Goal: Task Accomplishment & Management: Use online tool/utility

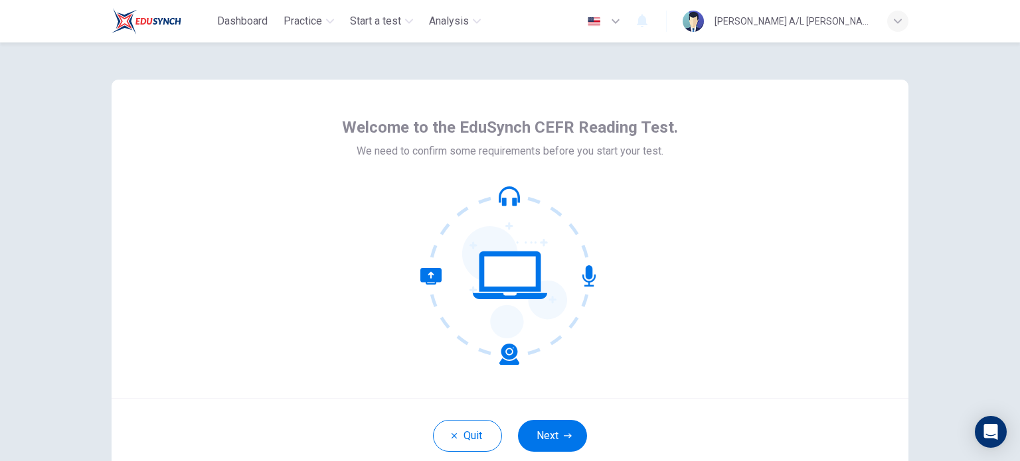
click at [710, 323] on div "Welcome to the EduSynch CEFR Reading Test. We need to confirm some requirements…" at bounding box center [510, 239] width 797 height 319
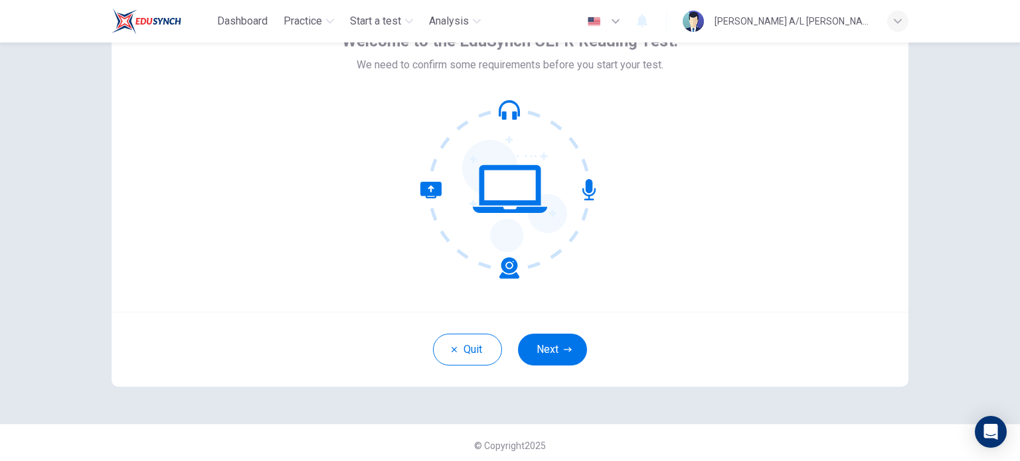
scroll to position [77, 0]
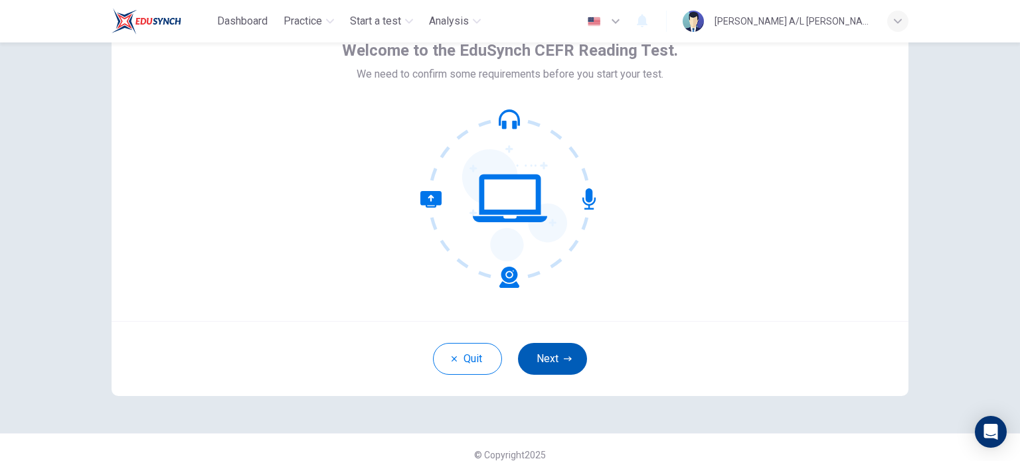
click at [544, 353] on button "Next" at bounding box center [552, 359] width 69 height 32
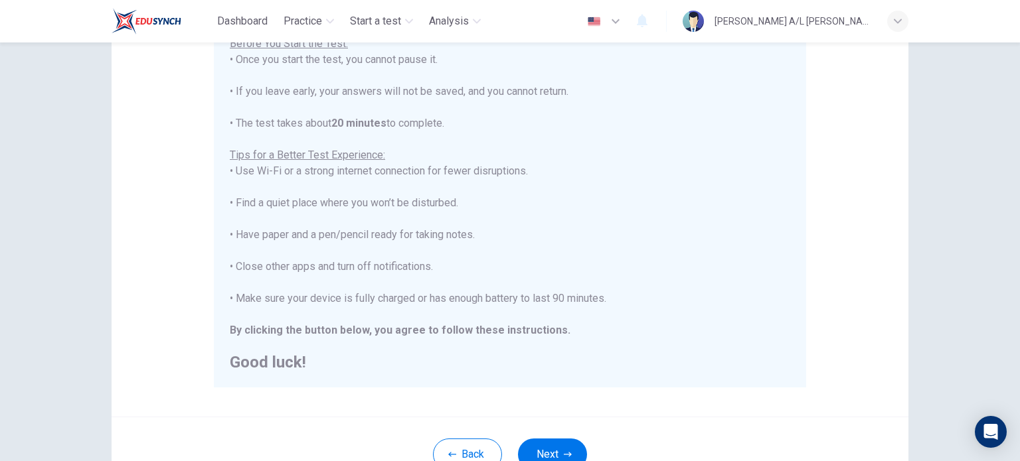
scroll to position [167, 0]
click at [664, 302] on div "You are about to start a CEFR Reading Test . Before You Start the Test: • Once …" at bounding box center [510, 186] width 560 height 366
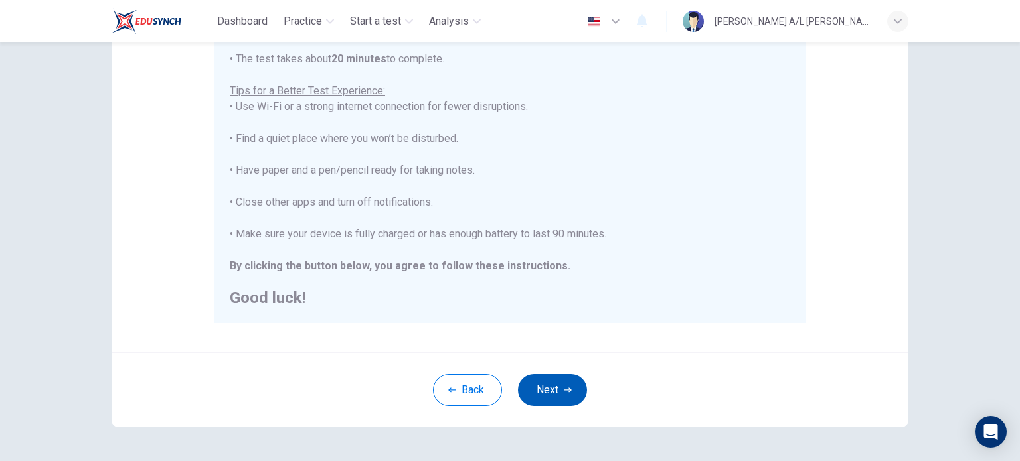
click at [551, 390] on button "Next" at bounding box center [552, 390] width 69 height 32
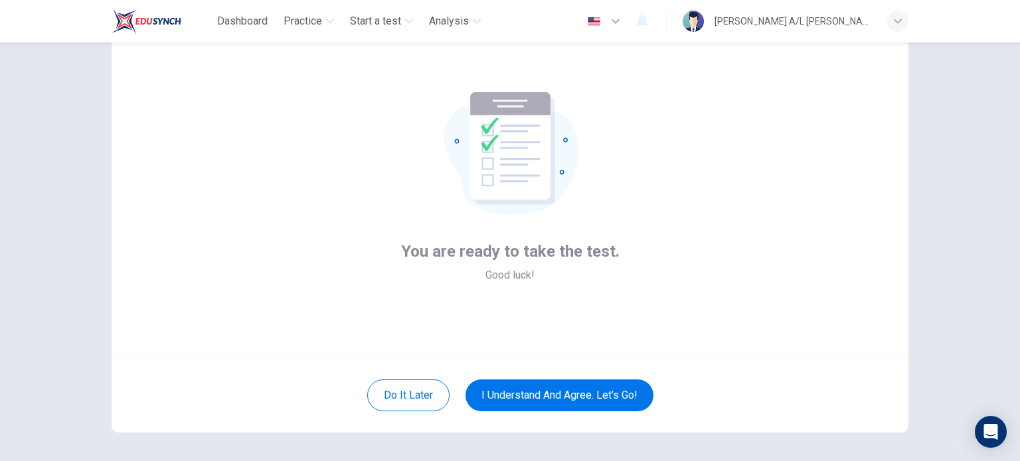
scroll to position [40, 0]
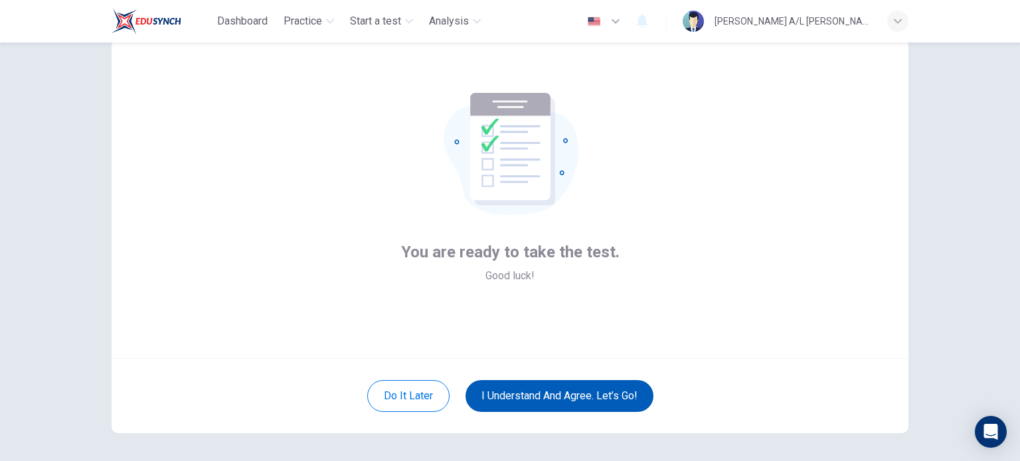
click at [555, 392] on button "I understand and agree. Let’s go!" at bounding box center [559, 396] width 188 height 32
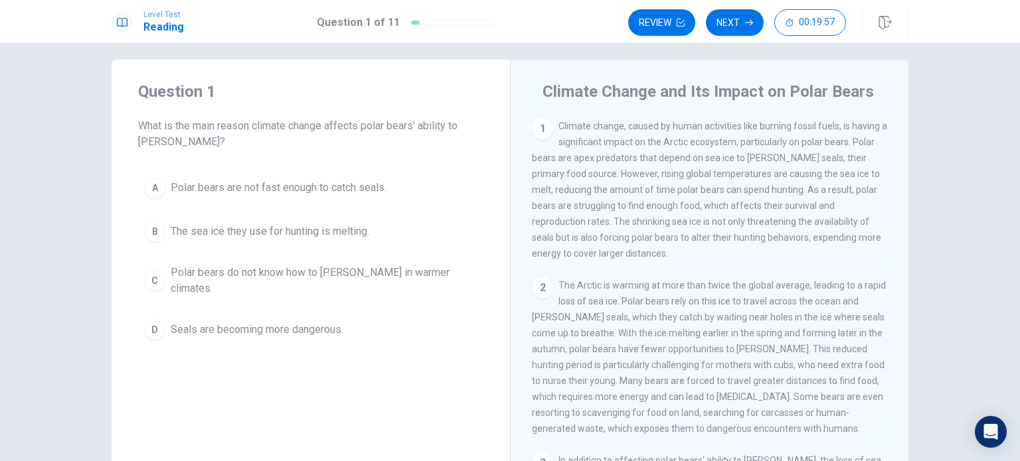
scroll to position [13, 0]
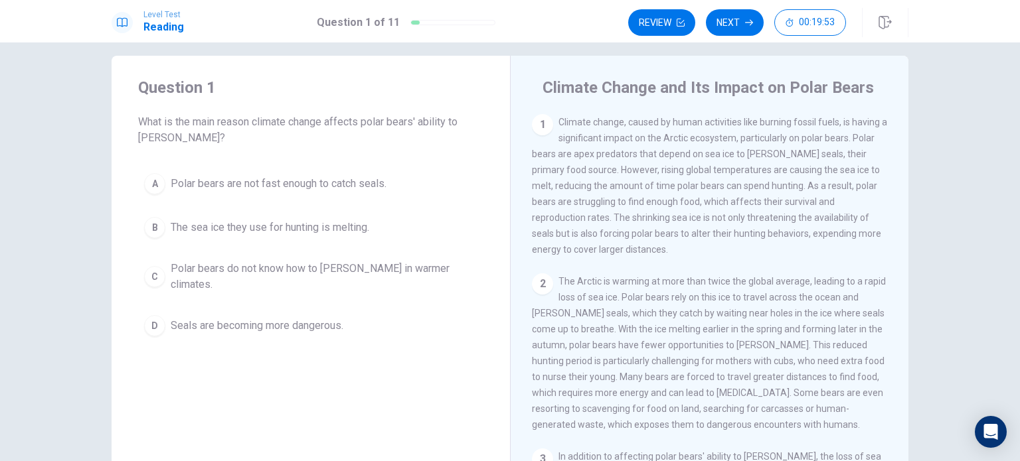
click at [540, 116] on div "1" at bounding box center [542, 124] width 21 height 21
click at [539, 124] on div "1" at bounding box center [542, 124] width 21 height 21
click at [216, 120] on span "What is the main reason climate change affects polar bears' ability to [PERSON_…" at bounding box center [310, 130] width 345 height 32
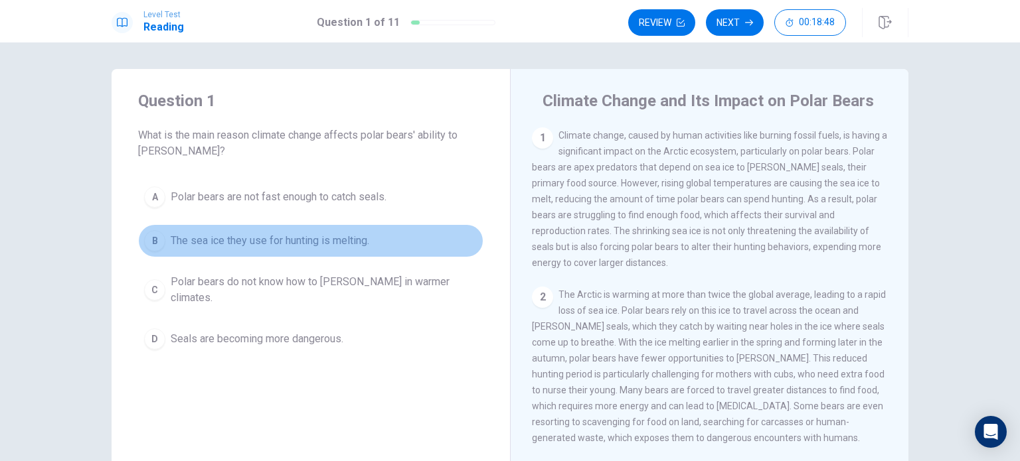
click at [224, 240] on span "The sea ice they use for hunting is melting." at bounding box center [270, 241] width 199 height 16
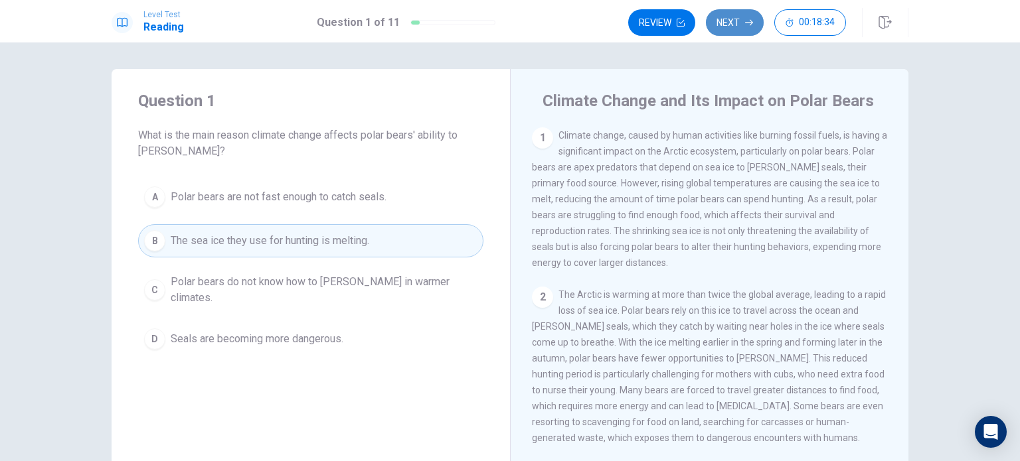
click at [738, 28] on button "Next" at bounding box center [735, 22] width 58 height 27
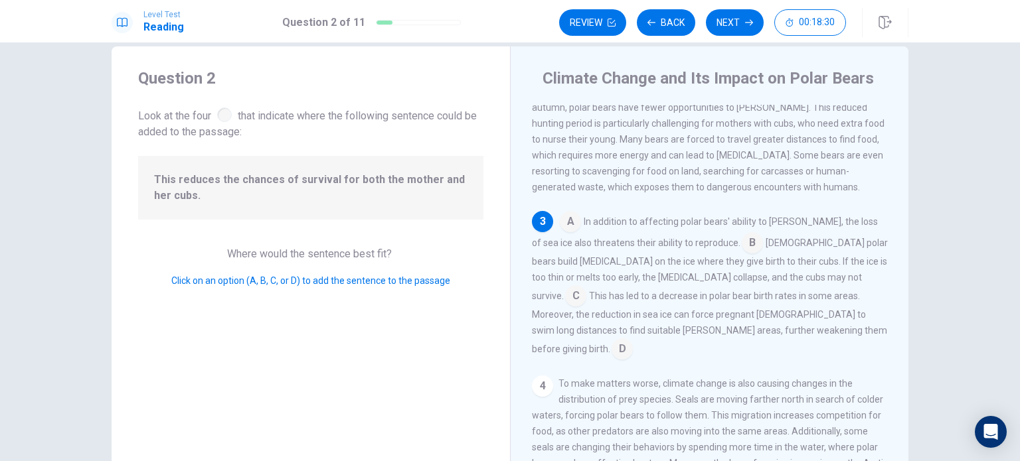
scroll to position [21, 0]
click at [652, 28] on button "Back" at bounding box center [666, 22] width 58 height 27
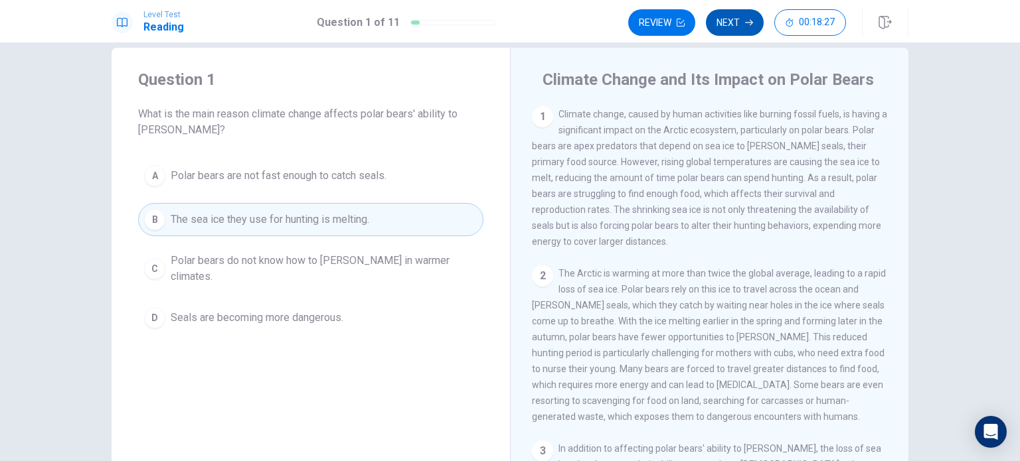
click at [741, 22] on button "Next" at bounding box center [735, 22] width 58 height 27
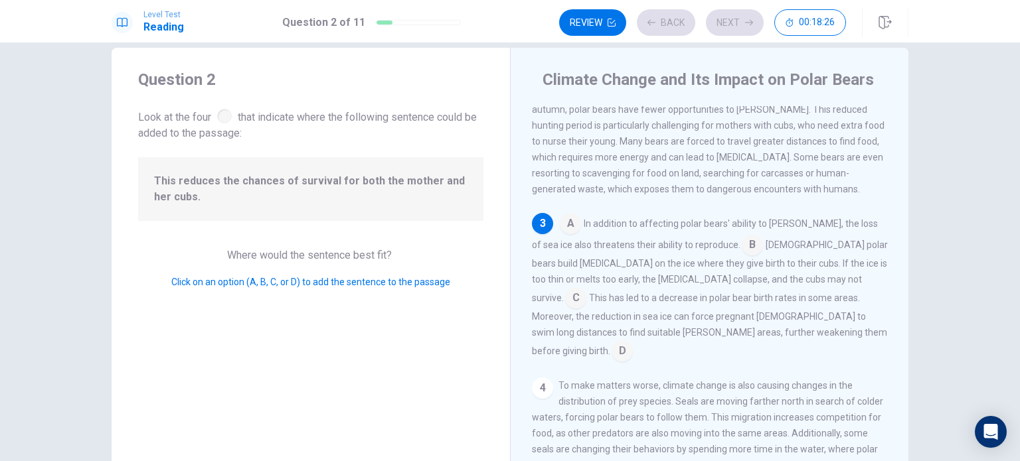
scroll to position [228, 0]
click at [569, 235] on input at bounding box center [570, 224] width 21 height 21
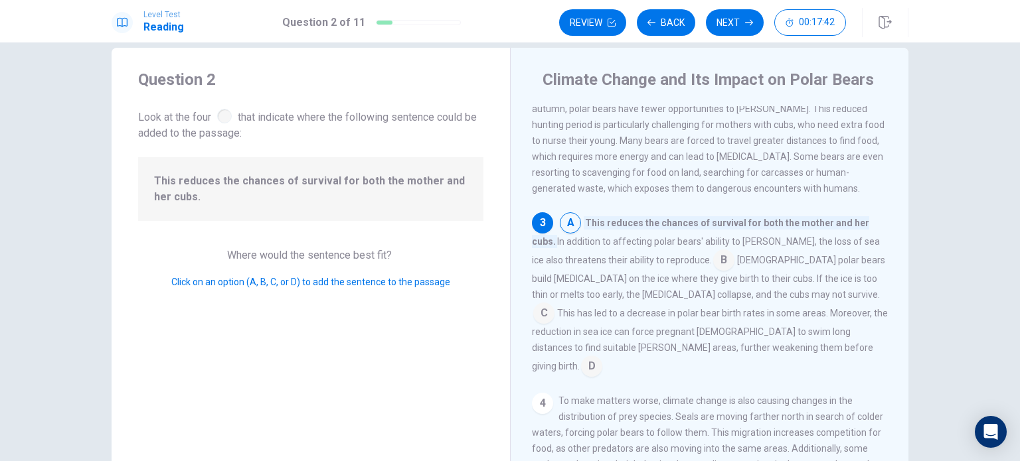
click at [568, 235] on input at bounding box center [570, 224] width 21 height 21
click at [713, 272] on input at bounding box center [723, 261] width 21 height 21
click at [554, 305] on input at bounding box center [543, 314] width 21 height 21
click at [602, 361] on input at bounding box center [591, 367] width 21 height 21
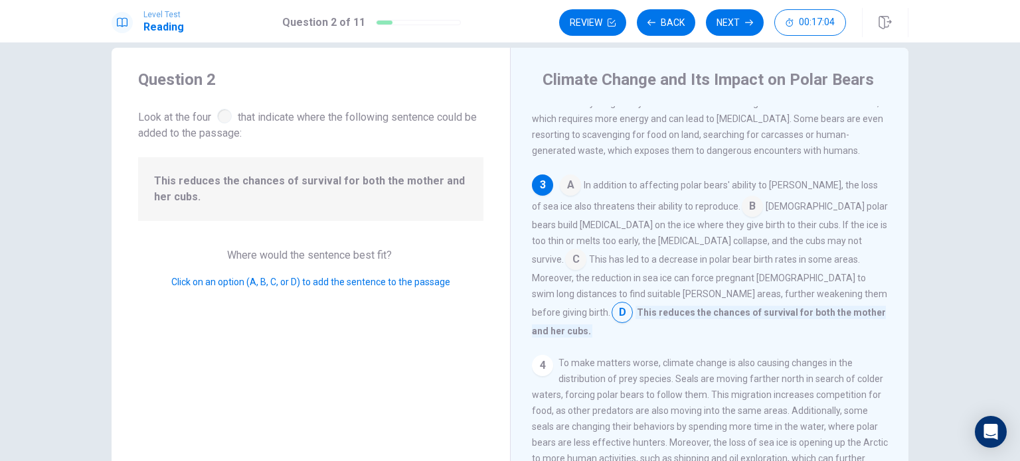
scroll to position [266, 0]
click at [726, 25] on button "Next" at bounding box center [735, 22] width 58 height 27
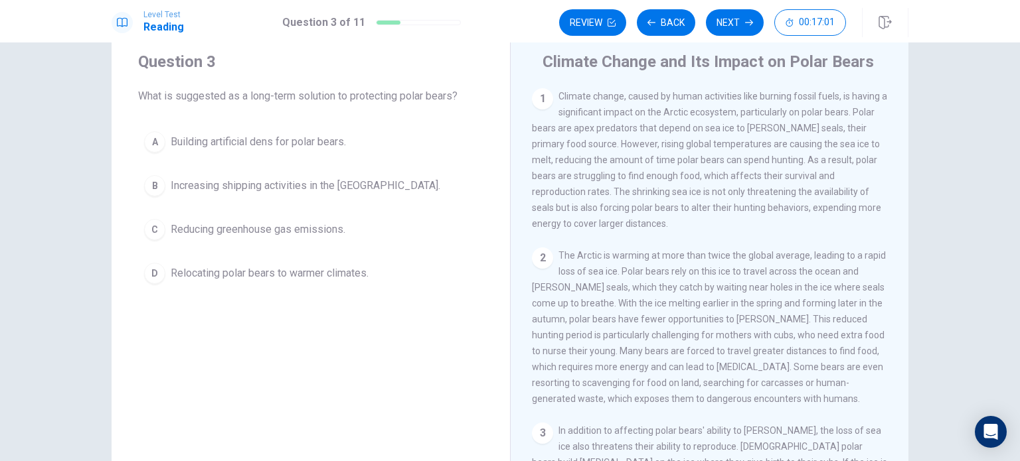
scroll to position [40, 0]
click at [673, 22] on button "Back" at bounding box center [666, 22] width 58 height 27
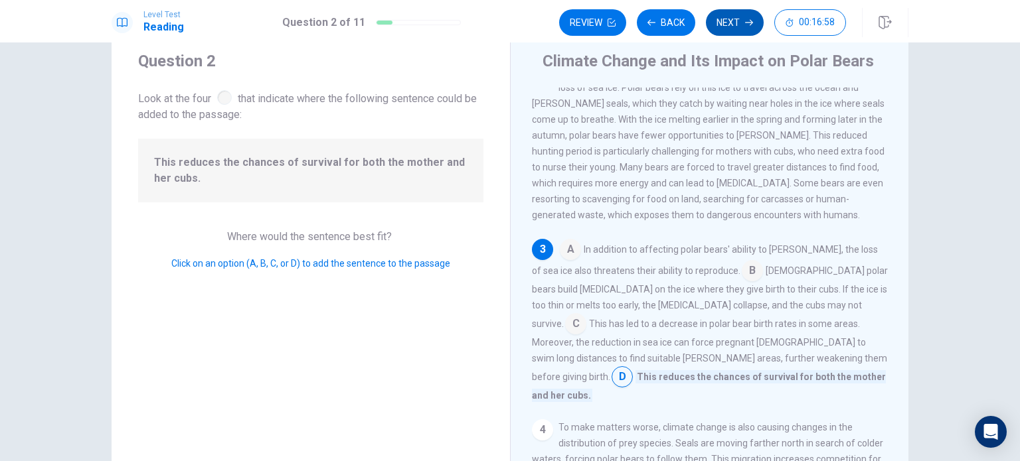
scroll to position [244, 0]
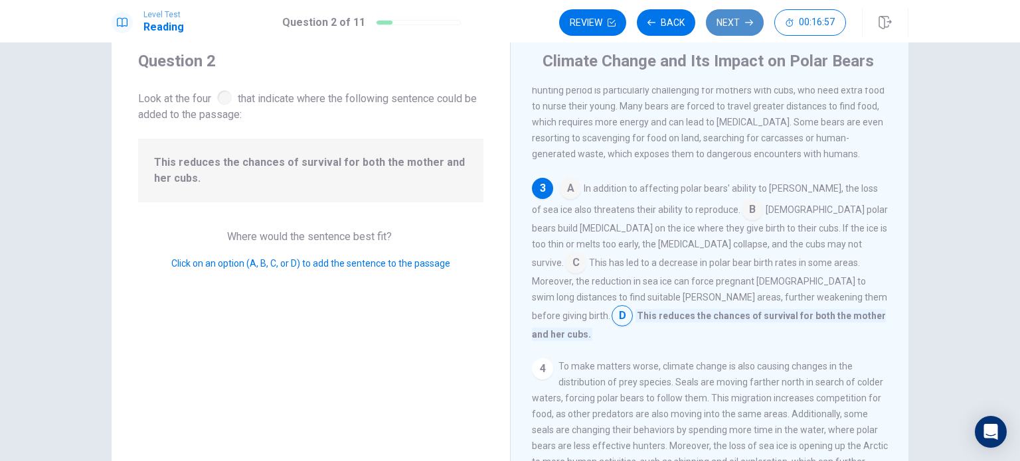
click at [747, 24] on icon "button" at bounding box center [749, 23] width 8 height 8
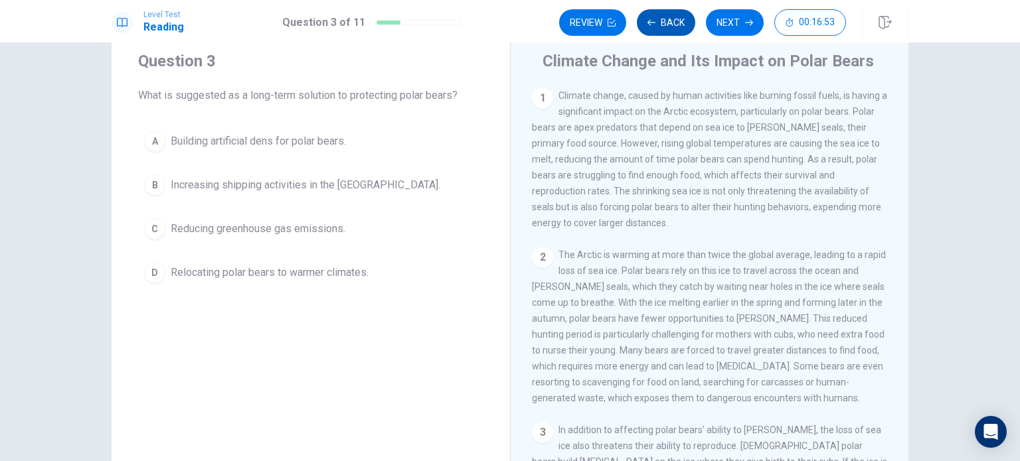
click at [655, 29] on button "Back" at bounding box center [666, 22] width 58 height 27
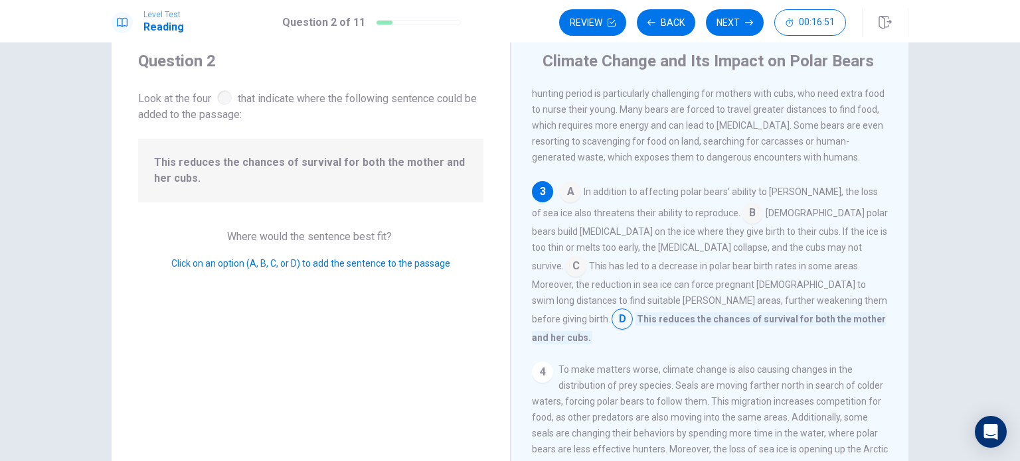
scroll to position [242, 0]
click at [740, 31] on button "Next" at bounding box center [735, 22] width 58 height 27
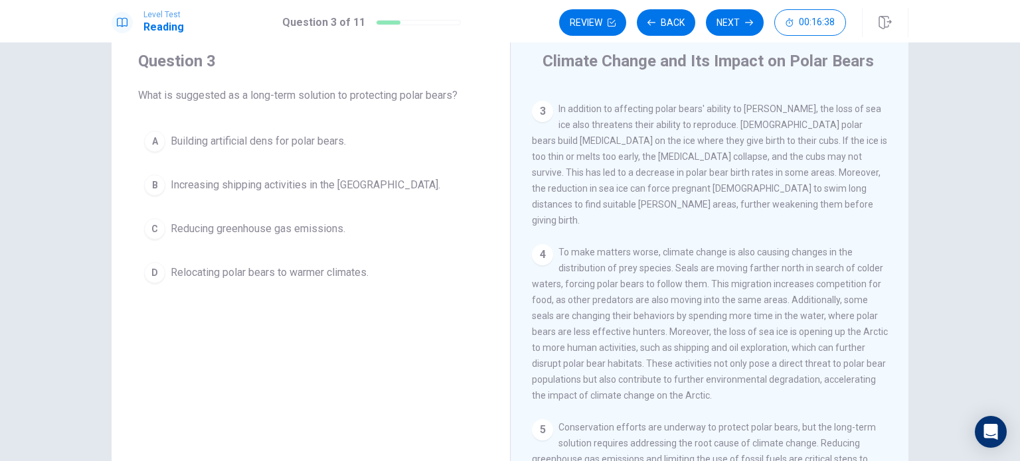
scroll to position [323, 0]
drag, startPoint x: 628, startPoint y: 251, endPoint x: 686, endPoint y: 255, distance: 57.9
click at [686, 255] on div "4 To make matters worse, climate change is also causing changes in the distribu…" at bounding box center [710, 322] width 356 height 159
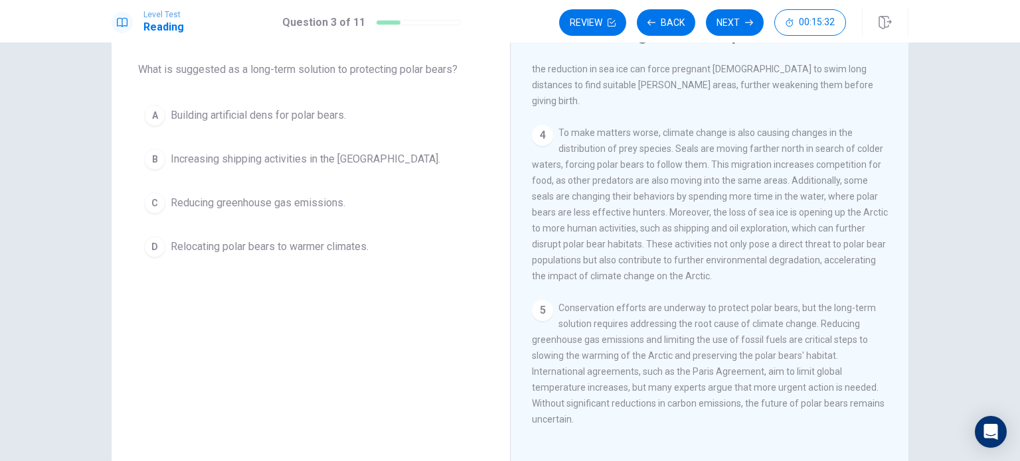
scroll to position [65, 0]
click at [248, 199] on span "Reducing greenhouse gas emissions." at bounding box center [258, 204] width 175 height 16
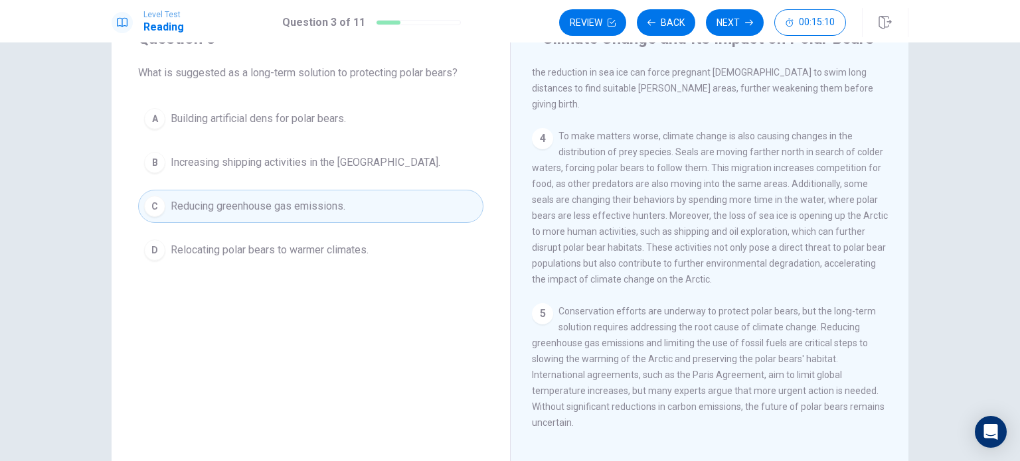
scroll to position [63, 0]
click at [714, 27] on button "Next" at bounding box center [735, 22] width 58 height 27
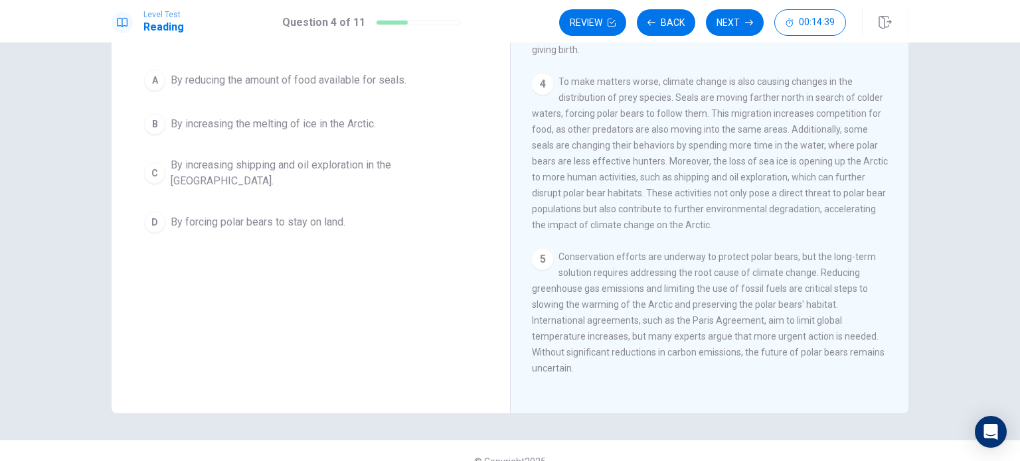
scroll to position [417, 0]
click at [675, 23] on button "Back" at bounding box center [666, 22] width 58 height 27
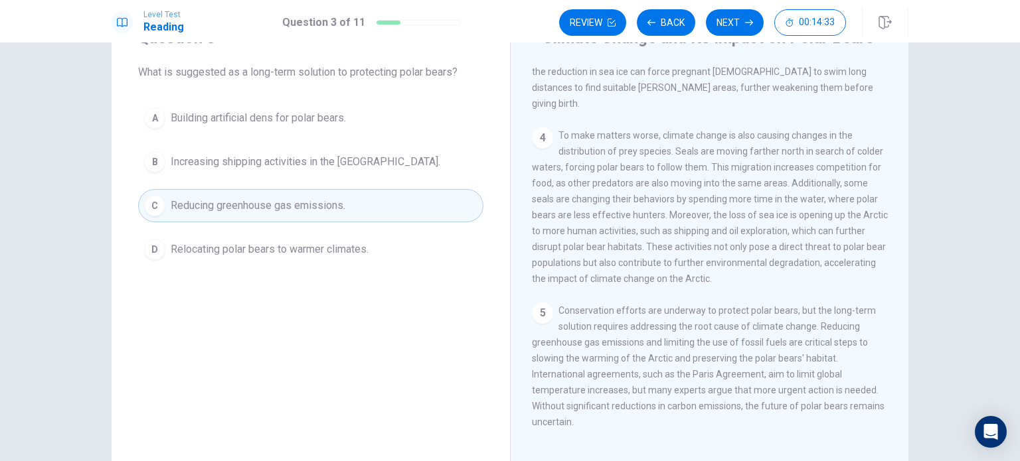
scroll to position [422, 0]
click at [724, 31] on button "Next" at bounding box center [735, 22] width 58 height 27
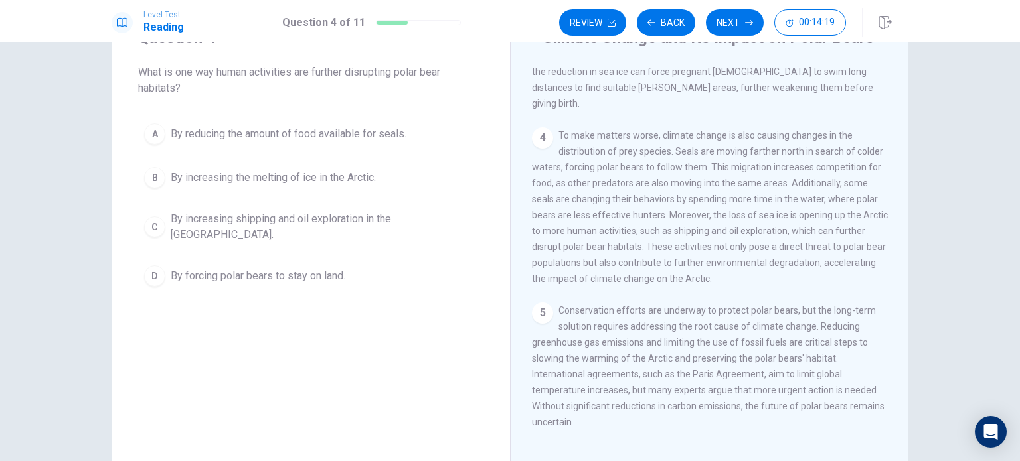
click at [348, 224] on span "By increasing shipping and oil exploration in the [GEOGRAPHIC_DATA]." at bounding box center [324, 227] width 307 height 32
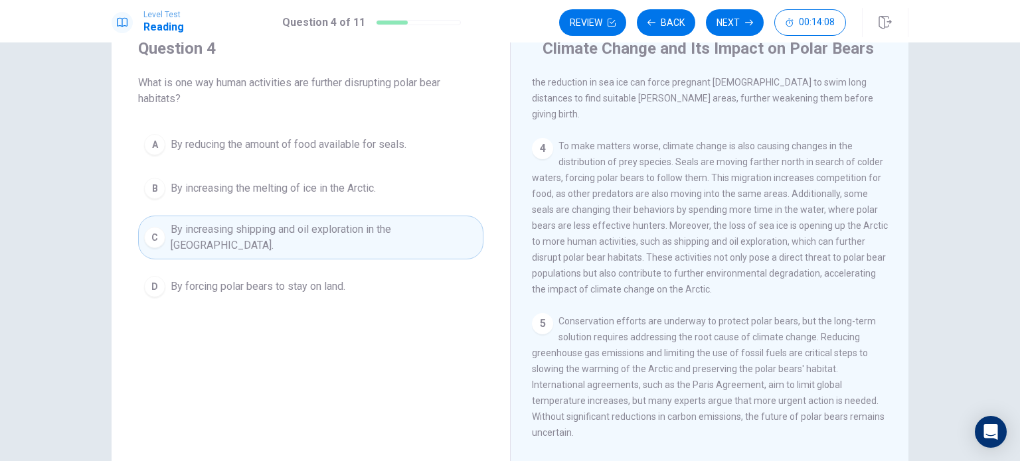
scroll to position [52, 0]
click at [715, 26] on button "Next" at bounding box center [735, 22] width 58 height 27
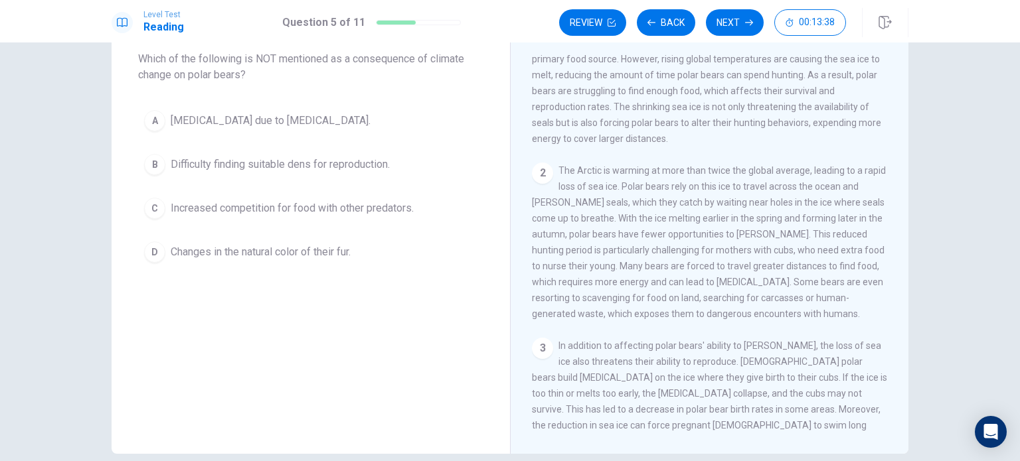
scroll to position [49, 0]
click at [222, 258] on span "Changes in the natural color of their fur." at bounding box center [261, 252] width 180 height 16
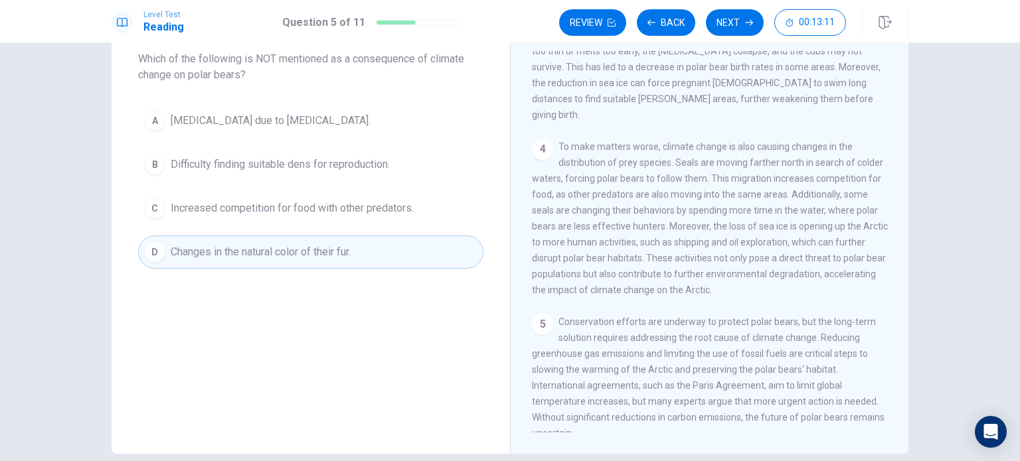
scroll to position [390, 0]
click at [726, 26] on button "Next" at bounding box center [735, 22] width 58 height 27
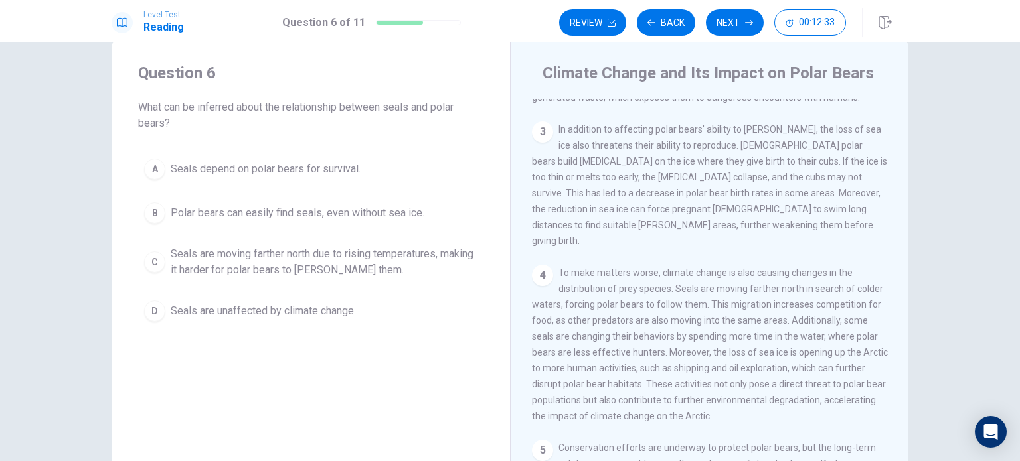
scroll to position [313, 0]
drag, startPoint x: 560, startPoint y: 300, endPoint x: 728, endPoint y: 304, distance: 168.0
click at [728, 304] on span "To make matters worse, climate change is also causing changes in the distributi…" at bounding box center [710, 344] width 356 height 154
drag, startPoint x: 664, startPoint y: 355, endPoint x: 722, endPoint y: 354, distance: 58.4
click at [722, 354] on span "To make matters worse, climate change is also causing changes in the distributi…" at bounding box center [710, 344] width 356 height 154
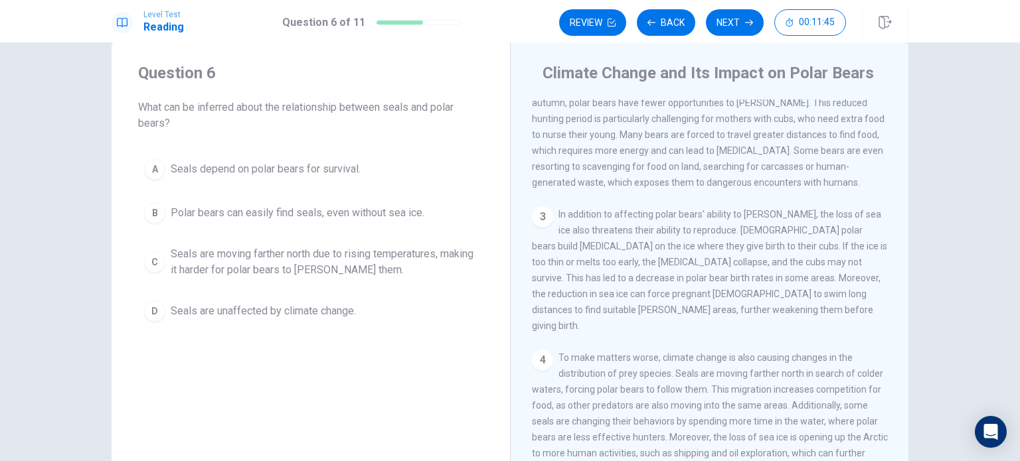
scroll to position [127, 0]
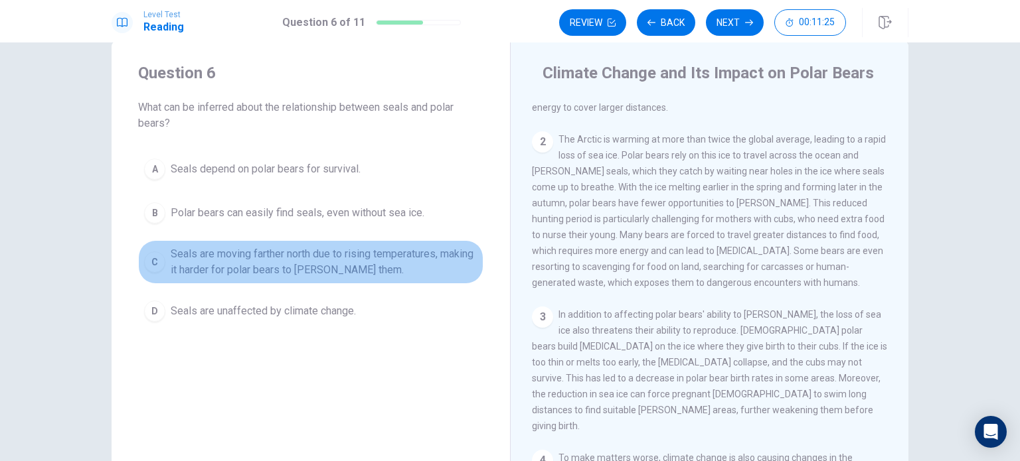
click at [340, 246] on span "Seals are moving farther north due to rising temperatures, making it harder for…" at bounding box center [324, 262] width 307 height 32
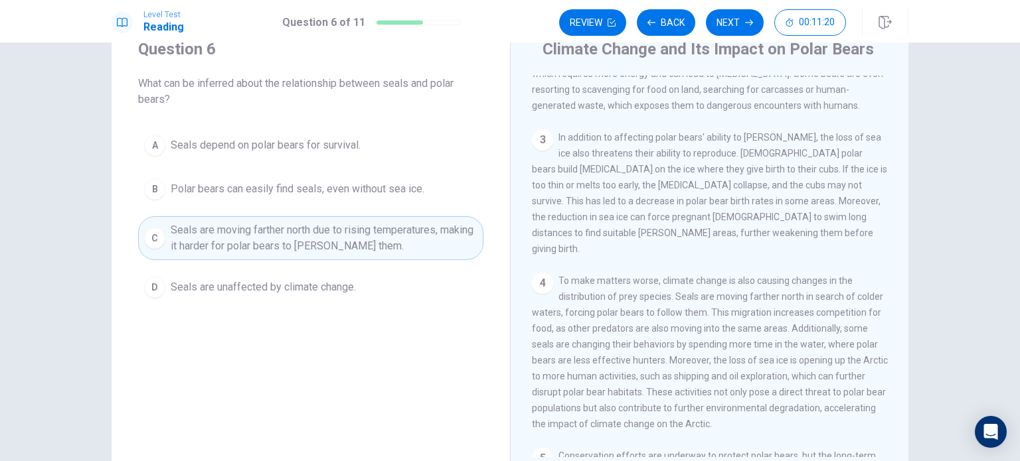
scroll to position [271, 0]
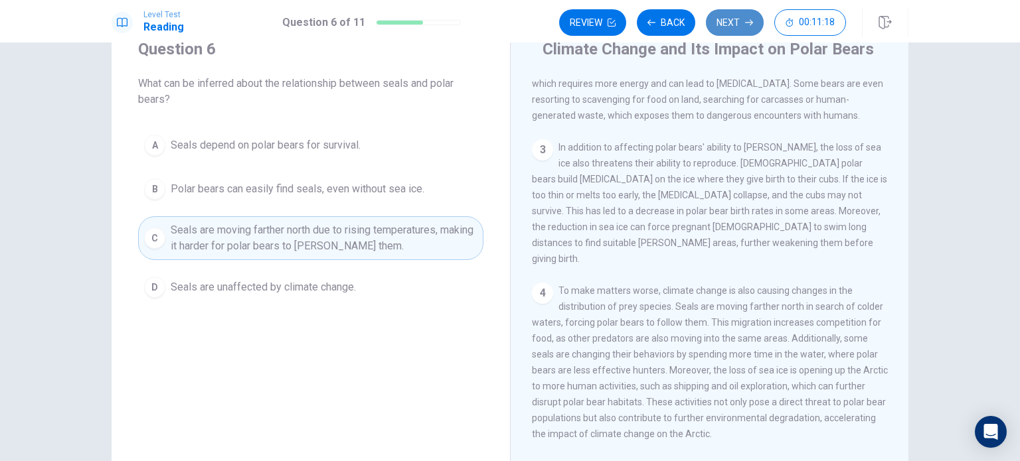
click at [731, 27] on button "Next" at bounding box center [735, 22] width 58 height 27
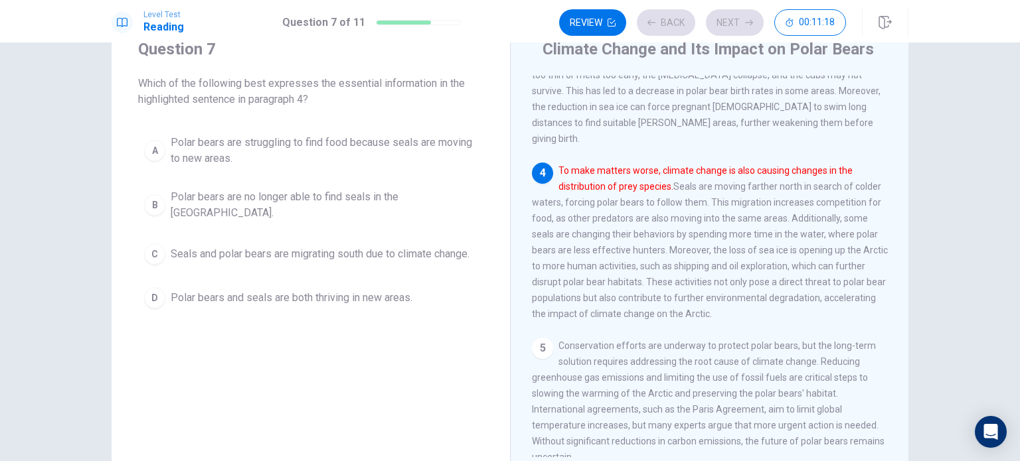
scroll to position [387, 0]
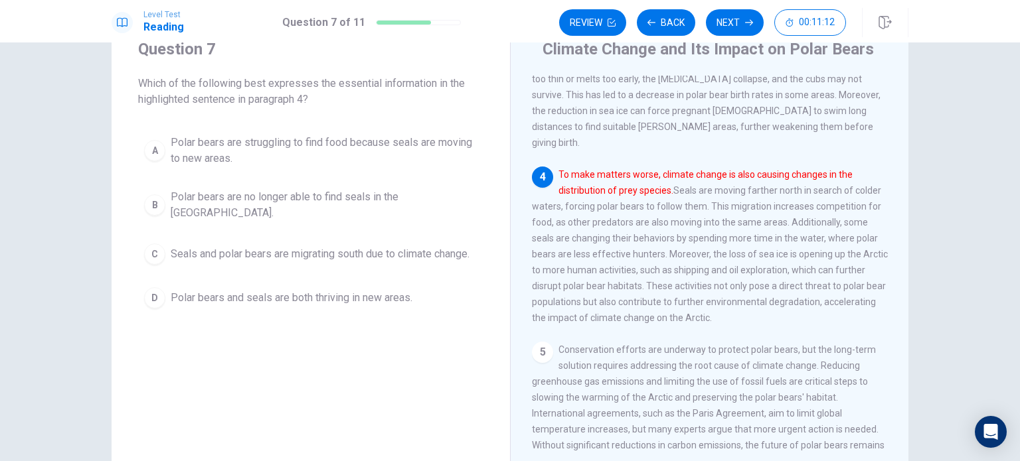
drag, startPoint x: 669, startPoint y: 188, endPoint x: 570, endPoint y: 175, distance: 99.8
click at [570, 175] on span "To make matters worse, climate change is also causing changes in the distributi…" at bounding box center [710, 246] width 356 height 154
click at [442, 143] on span "Polar bears are struggling to find food because seals are moving to new areas." at bounding box center [324, 151] width 307 height 32
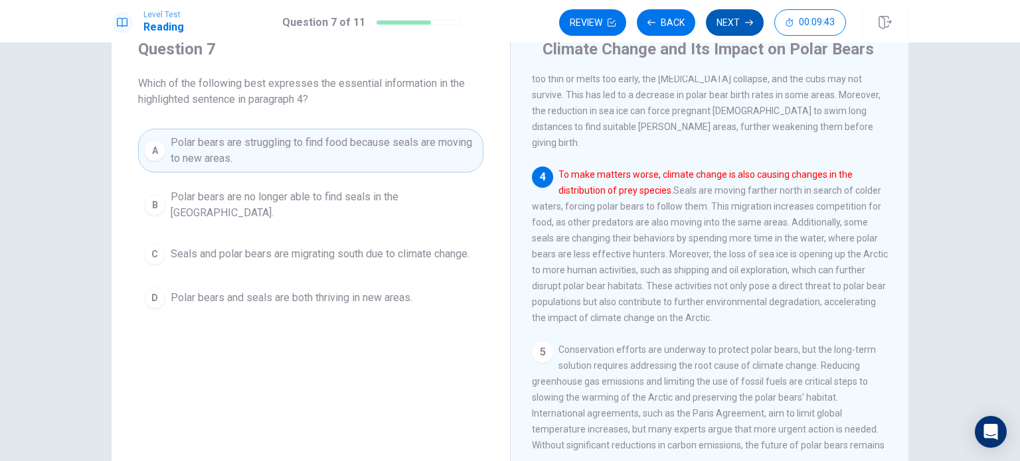
click at [738, 13] on button "Next" at bounding box center [735, 22] width 58 height 27
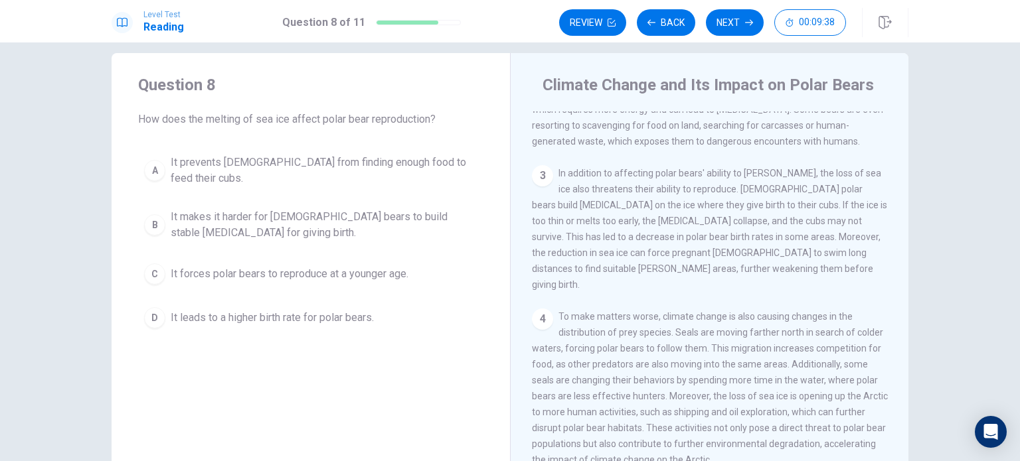
scroll to position [273, 0]
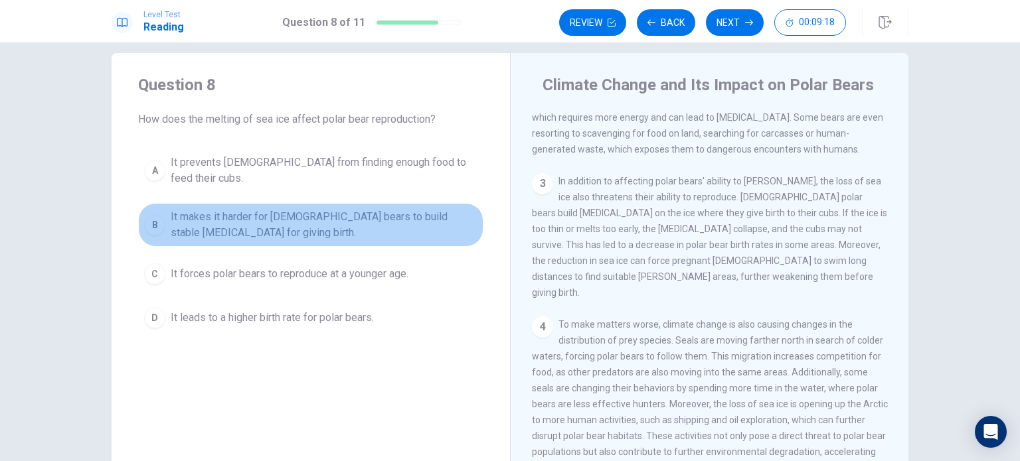
click at [324, 214] on span "It makes it harder for [DEMOGRAPHIC_DATA] bears to build stable [MEDICAL_DATA] …" at bounding box center [324, 225] width 307 height 32
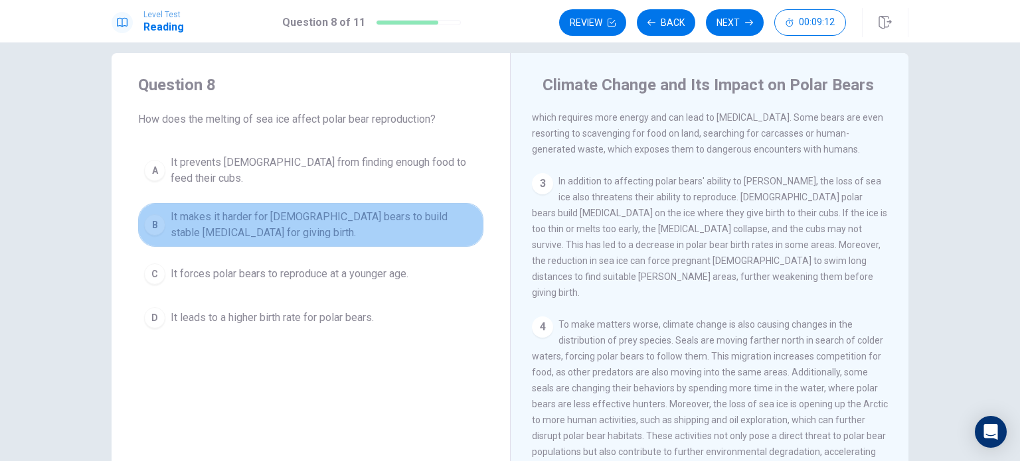
click at [454, 209] on span "It makes it harder for [DEMOGRAPHIC_DATA] bears to build stable [MEDICAL_DATA] …" at bounding box center [324, 225] width 307 height 32
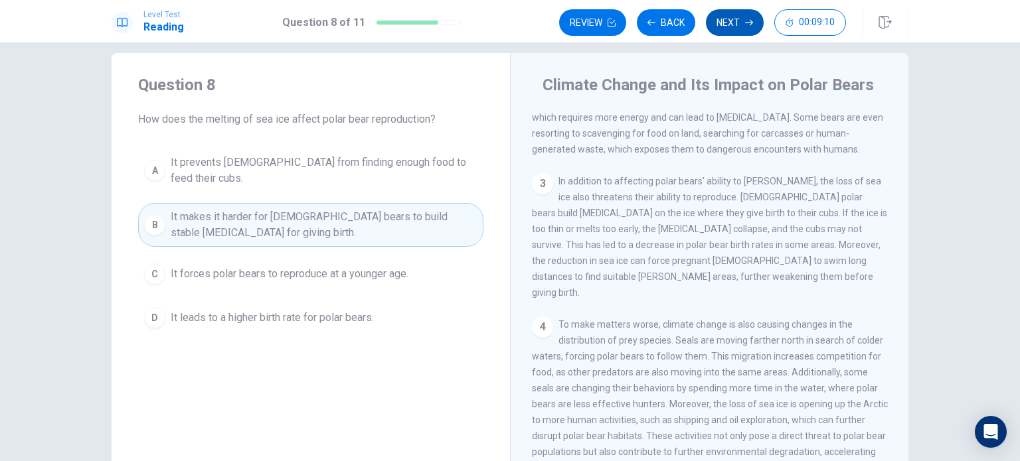
click at [725, 23] on button "Next" at bounding box center [735, 22] width 58 height 27
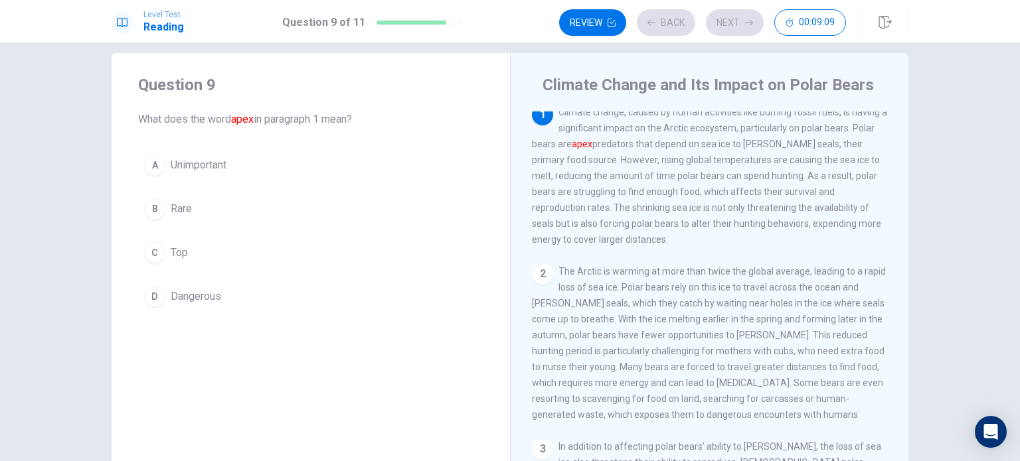
scroll to position [0, 0]
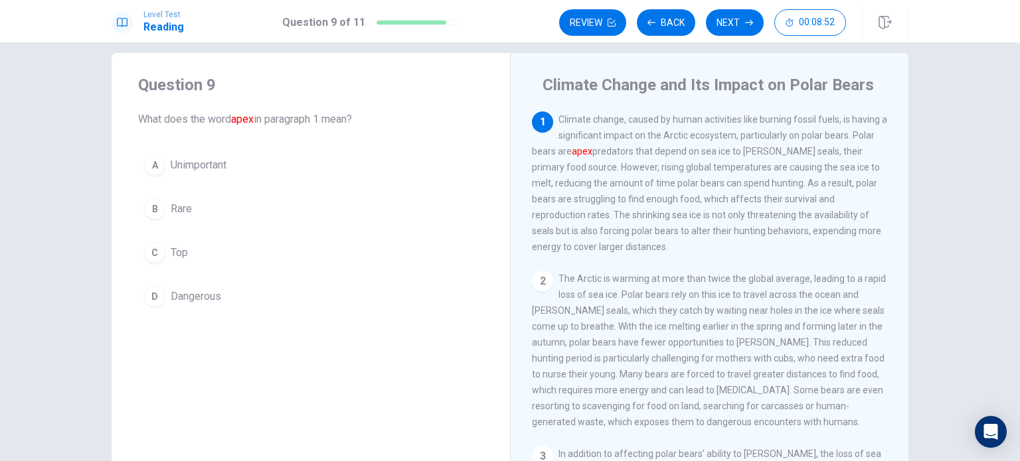
click at [537, 141] on div "1 Climate change, caused by human activities like burning fossil fuels, is havi…" at bounding box center [710, 183] width 356 height 143
click at [746, 19] on icon "button" at bounding box center [749, 23] width 8 height 8
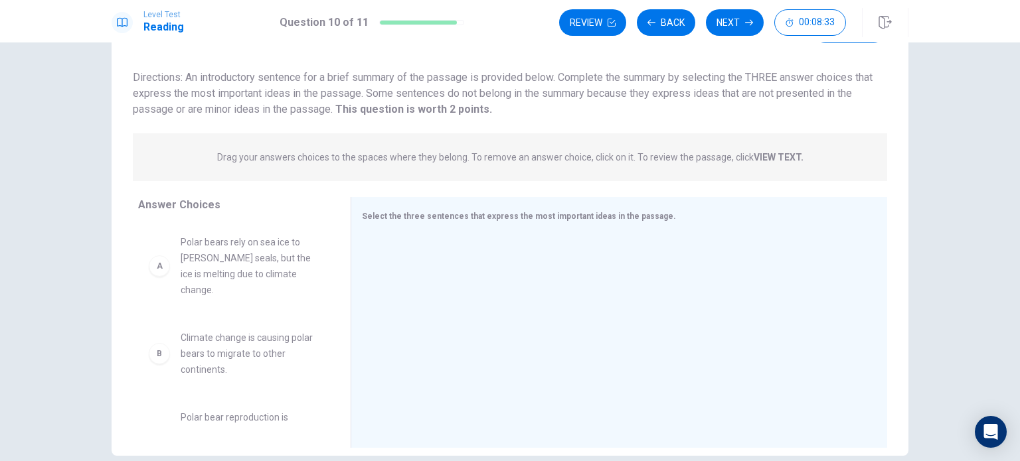
scroll to position [42, 0]
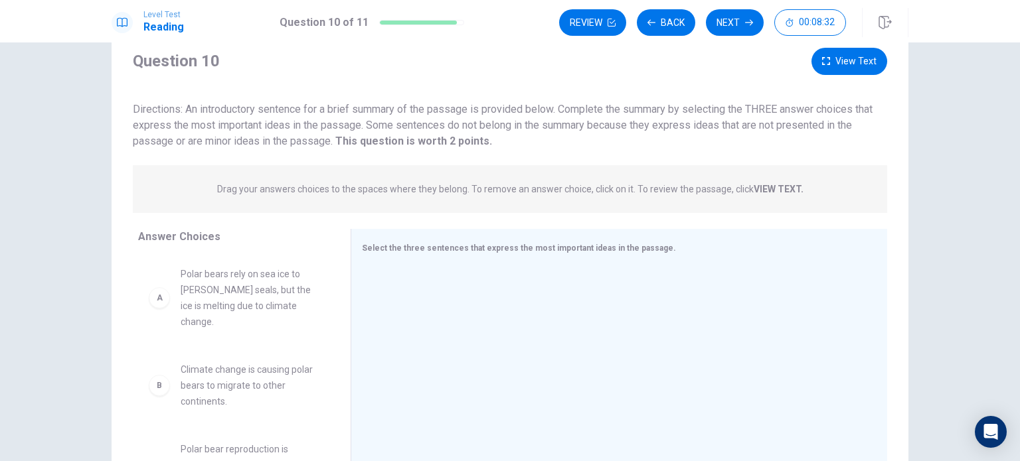
click at [769, 191] on strong "VIEW TEXT." at bounding box center [779, 189] width 50 height 11
click at [708, 181] on span "Drag your answers choices to the spaces where they belong. To remove an answer …" at bounding box center [510, 189] width 586 height 16
click at [650, 184] on p "Drag your answers choices to the spaces where they belong. To remove an answer …" at bounding box center [510, 189] width 586 height 11
click at [547, 185] on p "Drag your answers choices to the spaces where they belong. To remove an answer …" at bounding box center [510, 189] width 586 height 11
click at [470, 181] on span "Drag your answers choices to the spaces where they belong. To remove an answer …" at bounding box center [510, 189] width 586 height 16
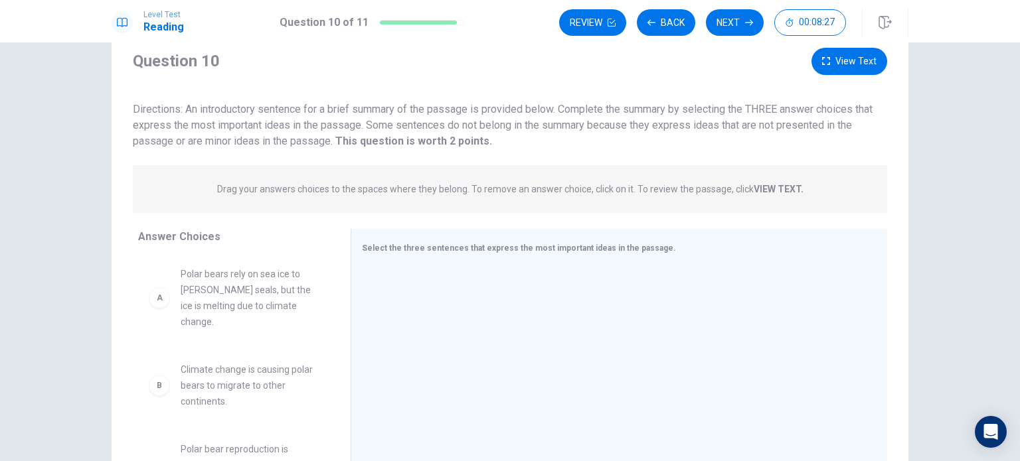
scroll to position [44, 0]
click at [868, 55] on button "View Text" at bounding box center [849, 59] width 76 height 27
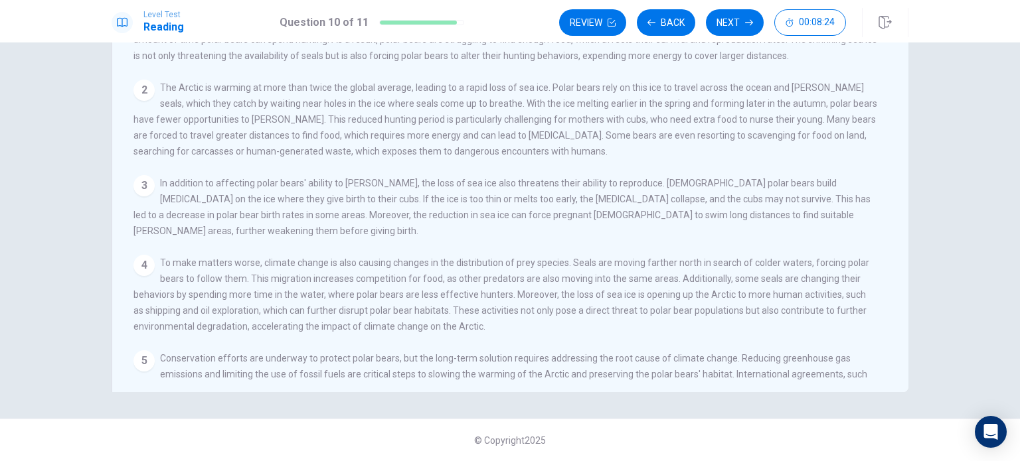
scroll to position [0, 0]
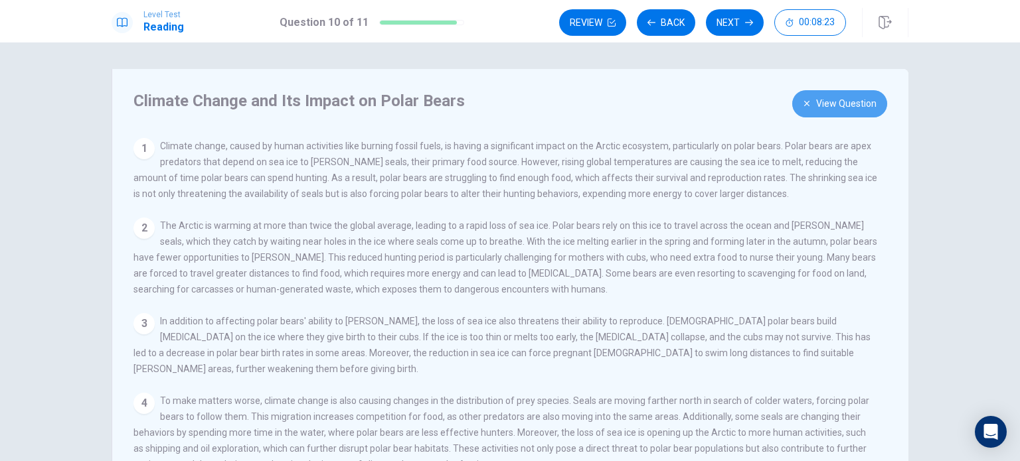
click at [821, 107] on button "View Question" at bounding box center [839, 103] width 95 height 27
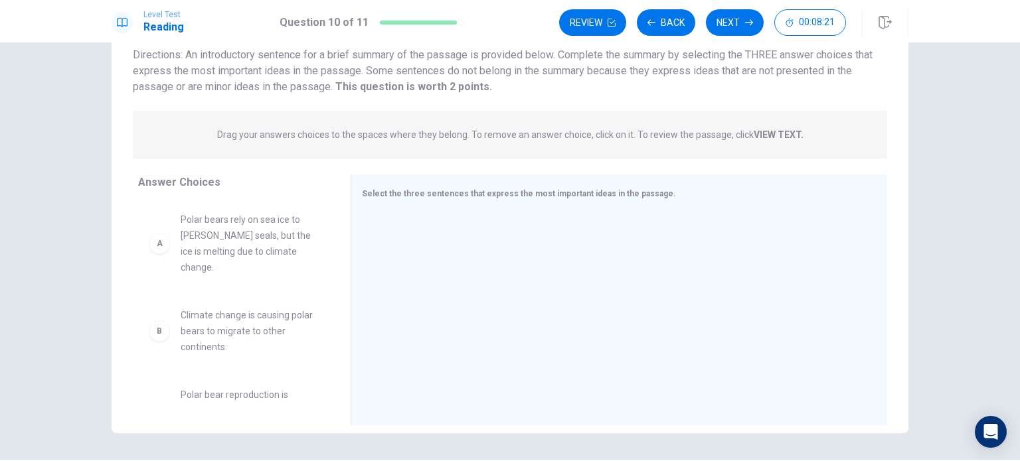
scroll to position [98, 0]
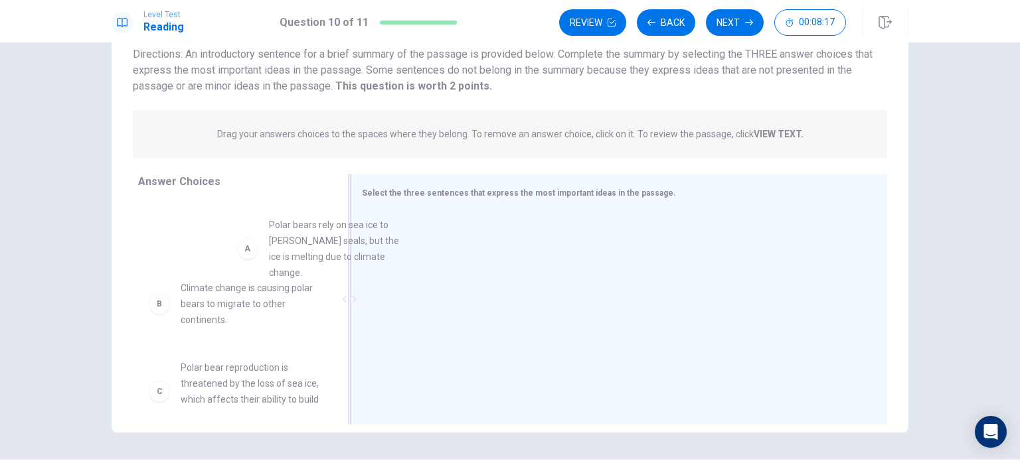
drag, startPoint x: 260, startPoint y: 236, endPoint x: 436, endPoint y: 241, distance: 176.0
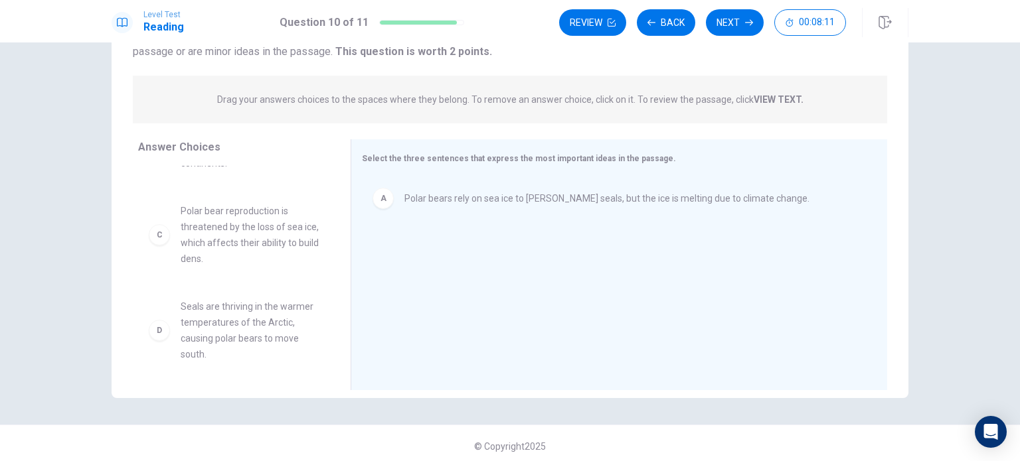
scroll to position [53, 0]
drag, startPoint x: 234, startPoint y: 254, endPoint x: 514, endPoint y: 247, distance: 280.3
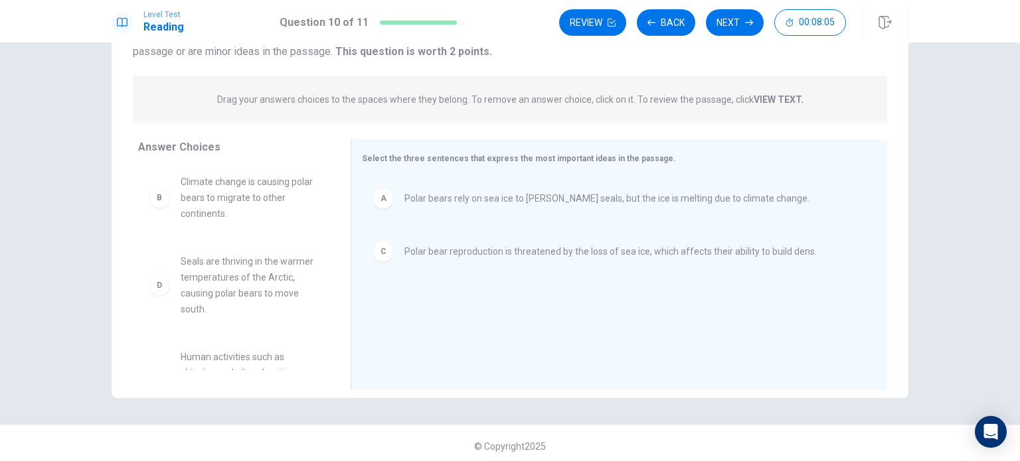
scroll to position [0, 0]
click at [670, 32] on button "Back" at bounding box center [666, 22] width 58 height 27
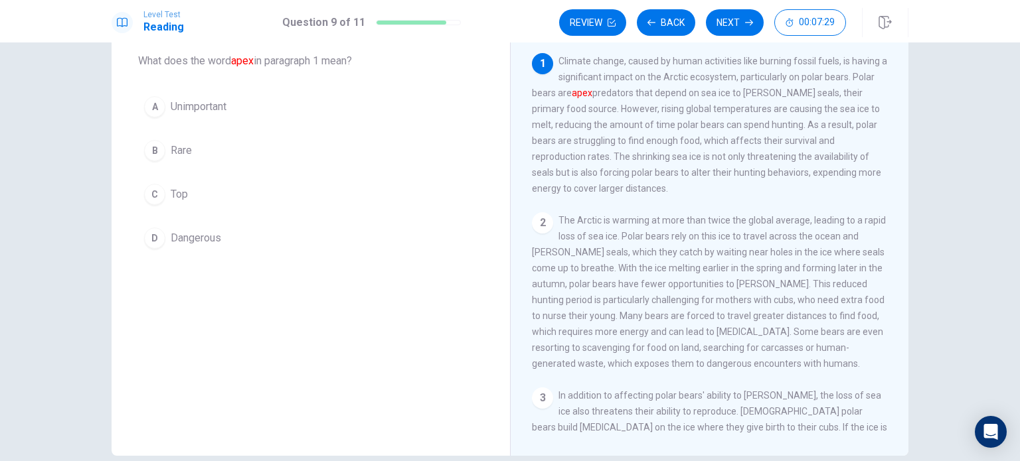
scroll to position [71, 0]
click at [149, 199] on div "C" at bounding box center [154, 197] width 21 height 21
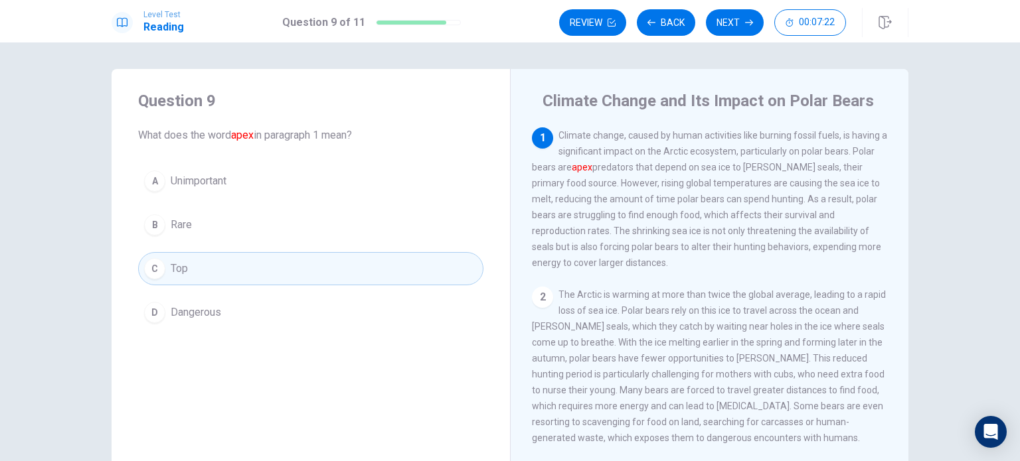
scroll to position [0, 0]
click at [720, 26] on button "Next" at bounding box center [735, 22] width 58 height 27
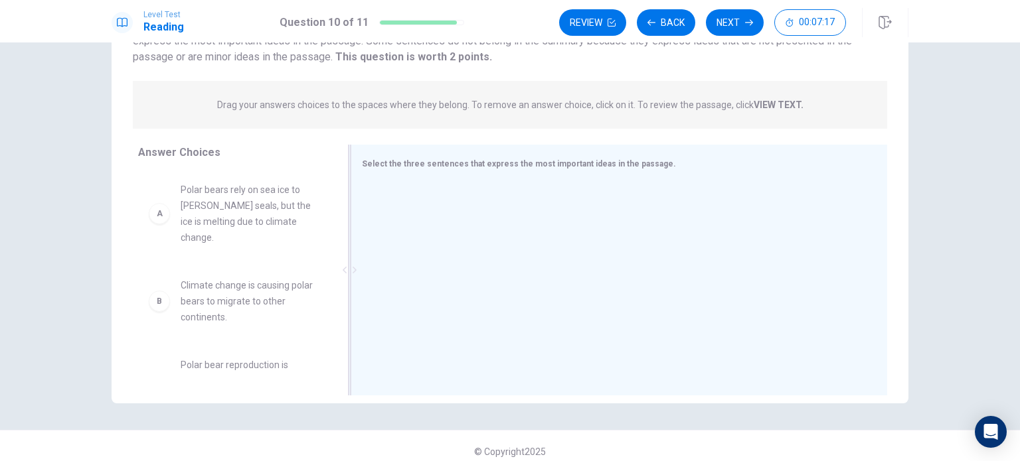
scroll to position [126, 0]
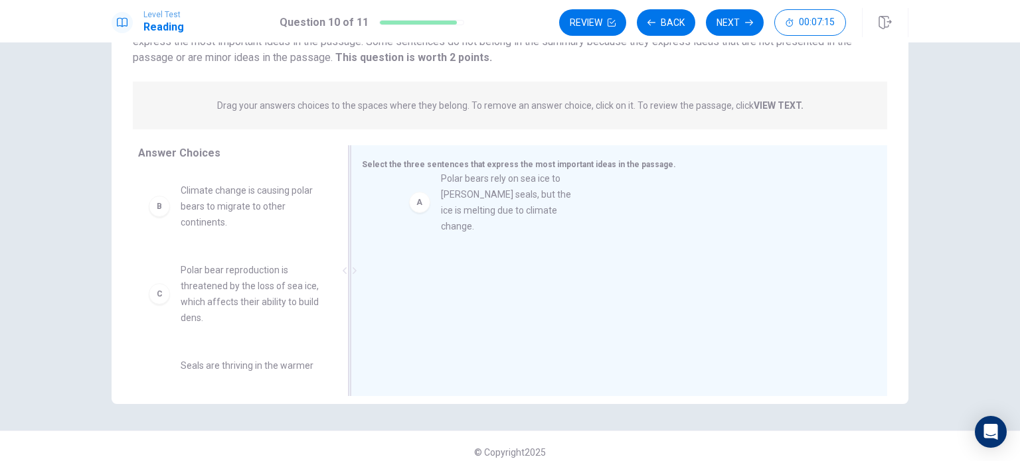
drag, startPoint x: 205, startPoint y: 209, endPoint x: 480, endPoint y: 199, distance: 275.0
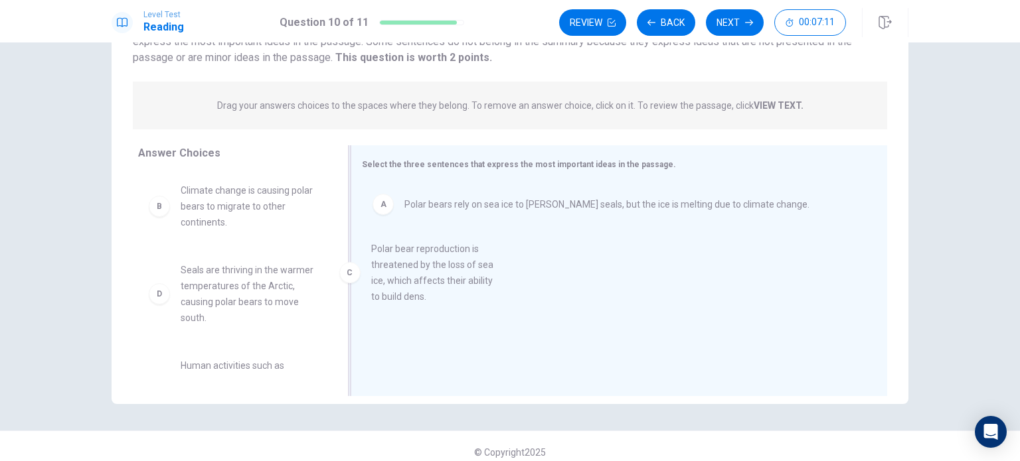
drag, startPoint x: 210, startPoint y: 300, endPoint x: 488, endPoint y: 277, distance: 279.2
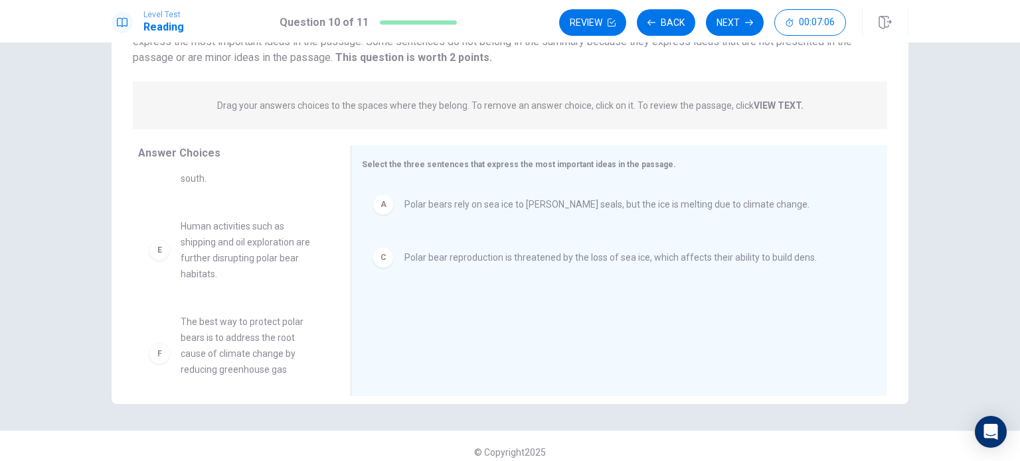
scroll to position [140, 0]
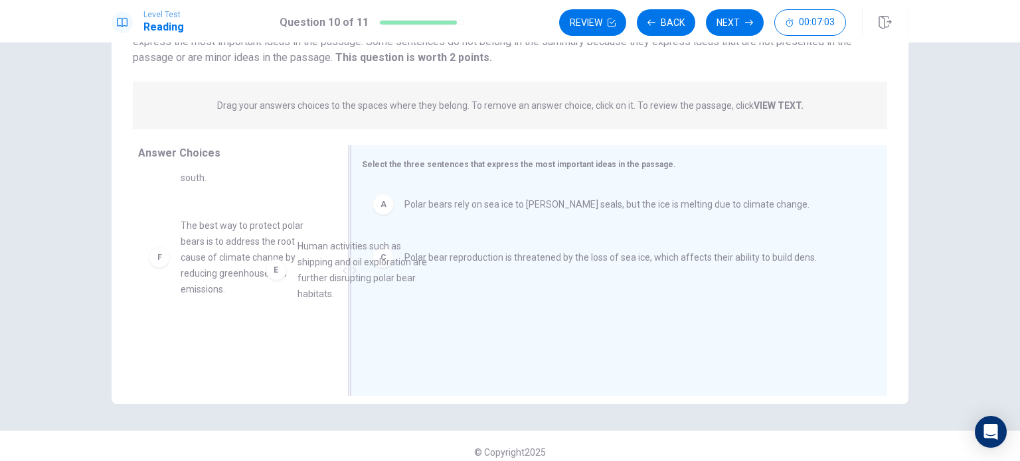
drag, startPoint x: 236, startPoint y: 268, endPoint x: 420, endPoint y: 299, distance: 186.0
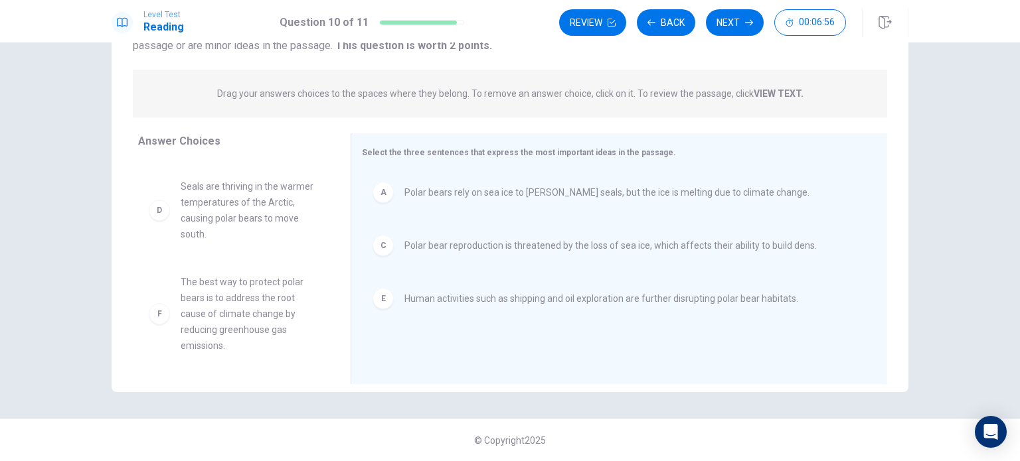
scroll to position [137, 0]
click at [659, 28] on button "Back" at bounding box center [666, 22] width 58 height 27
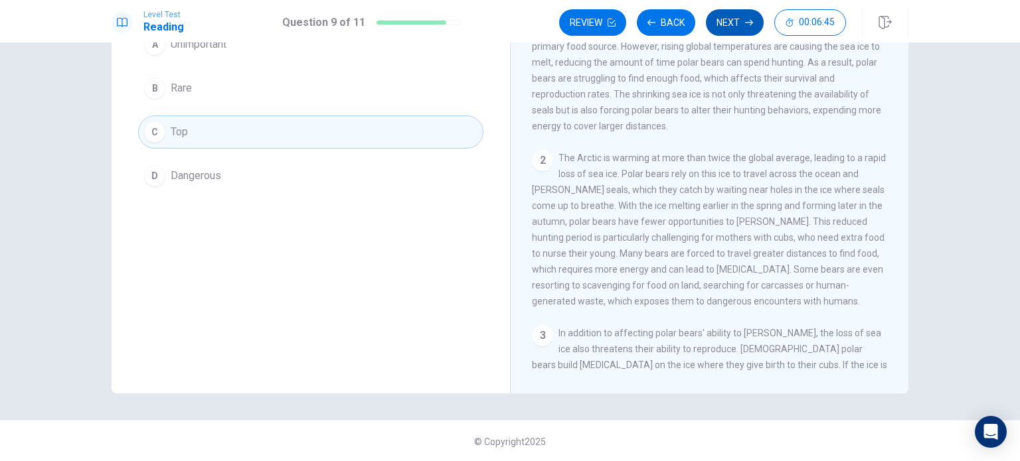
click at [725, 23] on button "Next" at bounding box center [735, 22] width 58 height 27
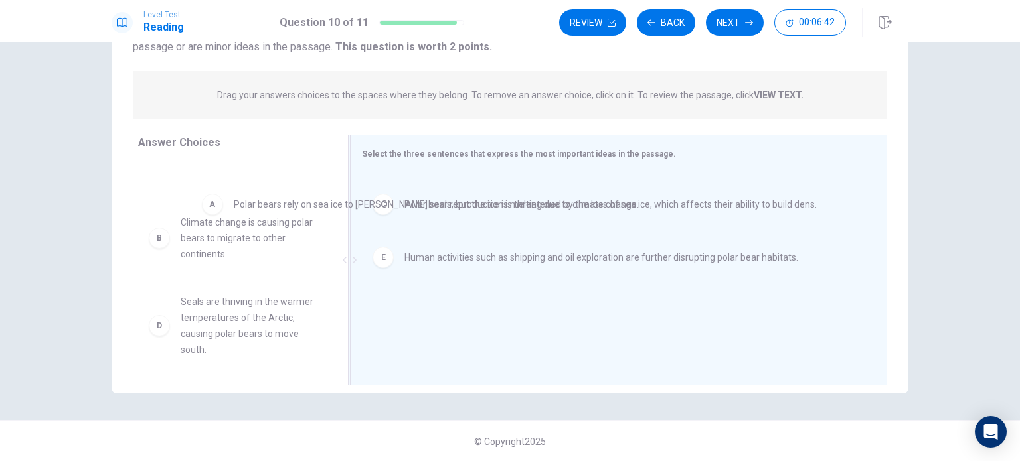
drag, startPoint x: 422, startPoint y: 196, endPoint x: 242, endPoint y: 209, distance: 179.8
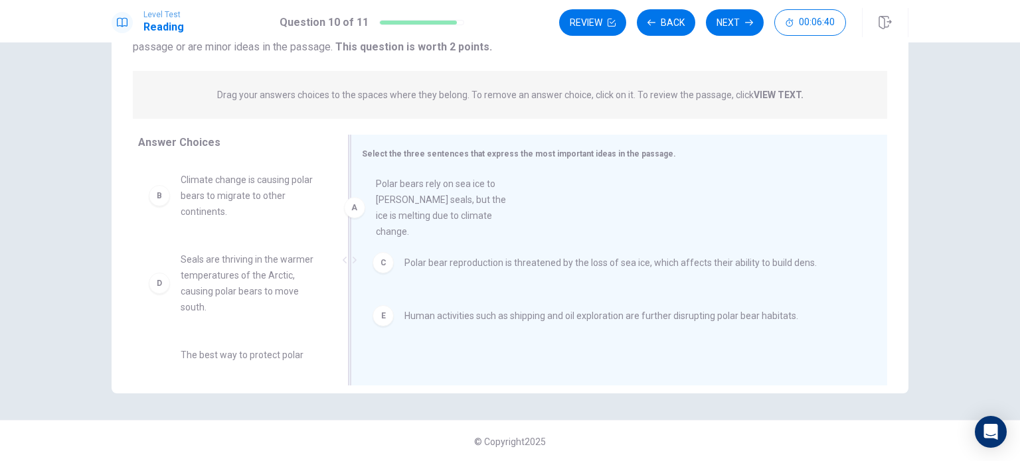
drag, startPoint x: 250, startPoint y: 191, endPoint x: 474, endPoint y: 199, distance: 223.9
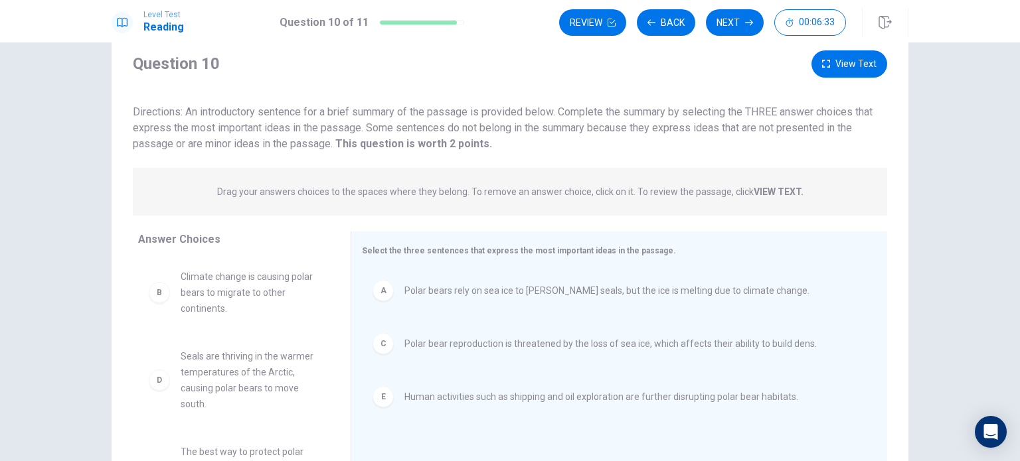
scroll to position [37, 0]
drag, startPoint x: 365, startPoint y: 132, endPoint x: 521, endPoint y: 130, distance: 156.0
click at [521, 130] on span "Directions: An introductory sentence for a brief summary of the passage is prov…" at bounding box center [503, 130] width 740 height 44
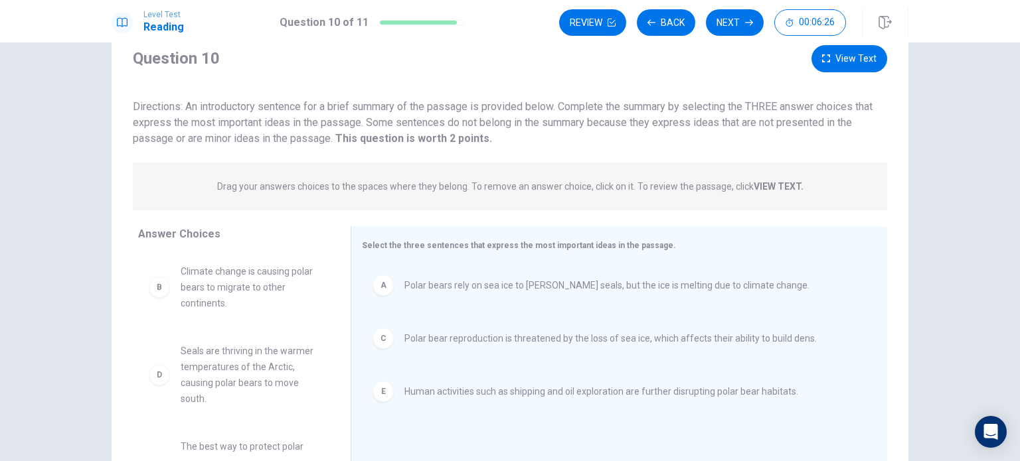
scroll to position [45, 0]
drag, startPoint x: 364, startPoint y: 124, endPoint x: 533, endPoint y: 120, distance: 169.3
click at [533, 120] on span "Directions: An introductory sentence for a brief summary of the passage is prov…" at bounding box center [503, 122] width 740 height 44
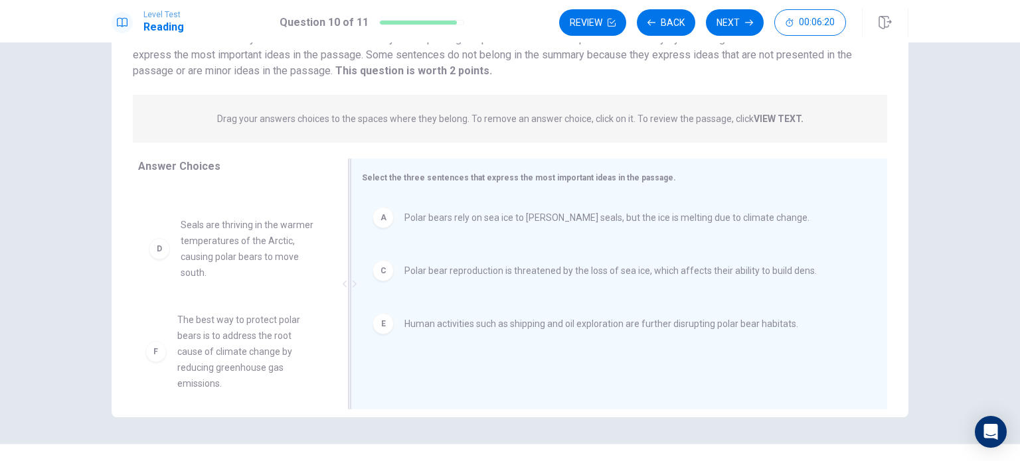
scroll to position [60, 0]
drag, startPoint x: 220, startPoint y: 359, endPoint x: 436, endPoint y: 366, distance: 215.2
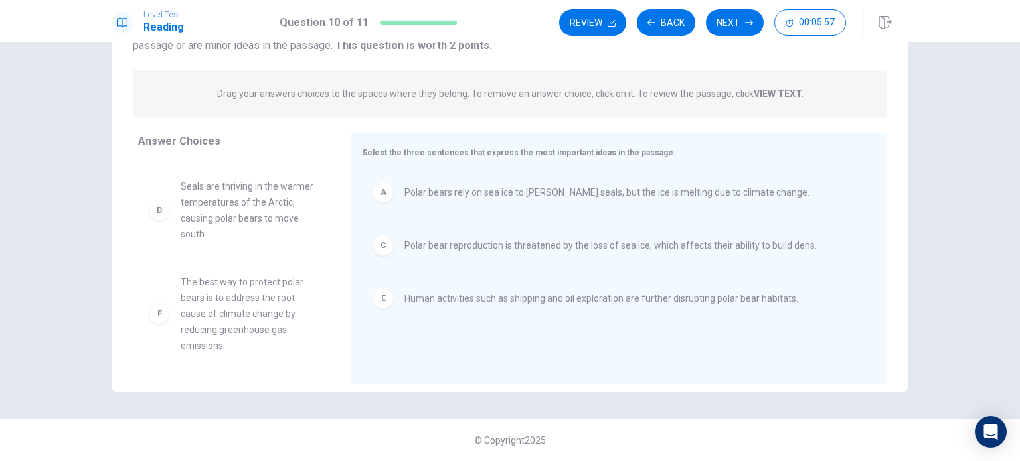
scroll to position [0, 0]
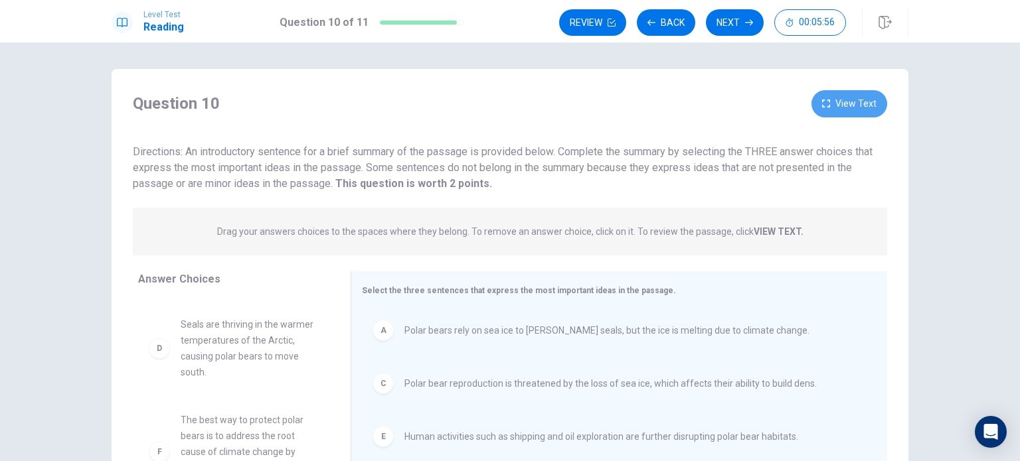
click at [844, 106] on button "View Text" at bounding box center [849, 103] width 76 height 27
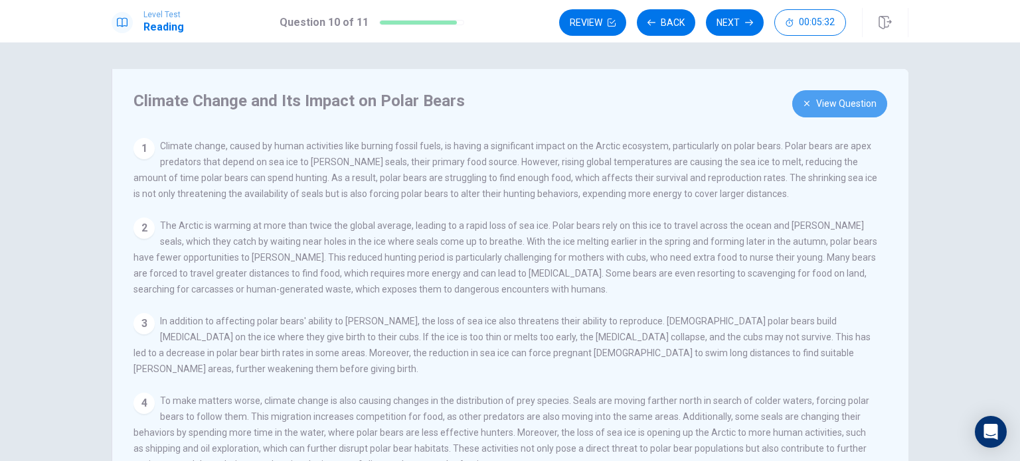
click at [854, 93] on button "View Question" at bounding box center [839, 103] width 95 height 27
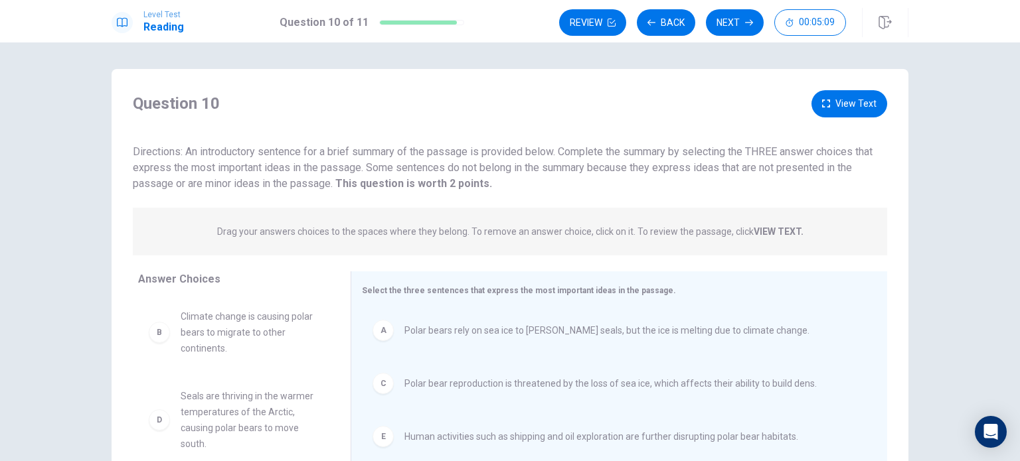
click at [866, 96] on button "View Text" at bounding box center [849, 103] width 76 height 27
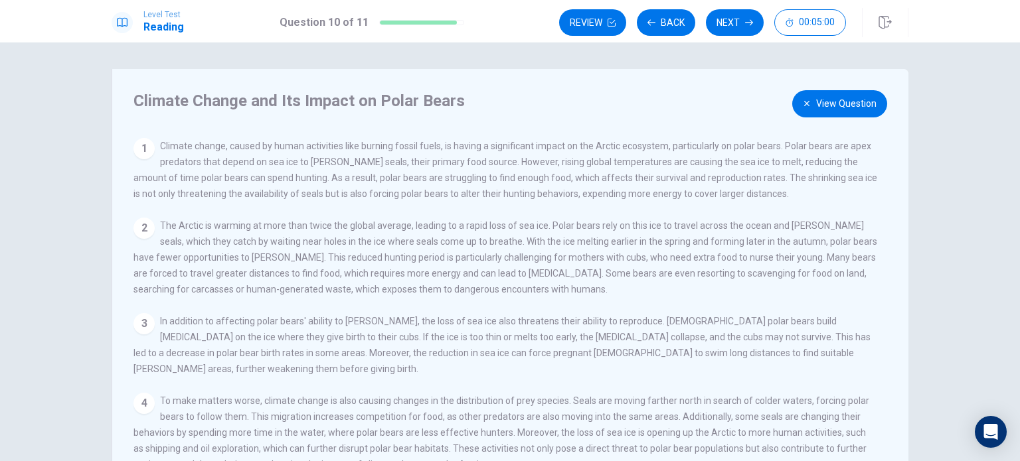
click at [828, 114] on button "View Question" at bounding box center [839, 103] width 95 height 27
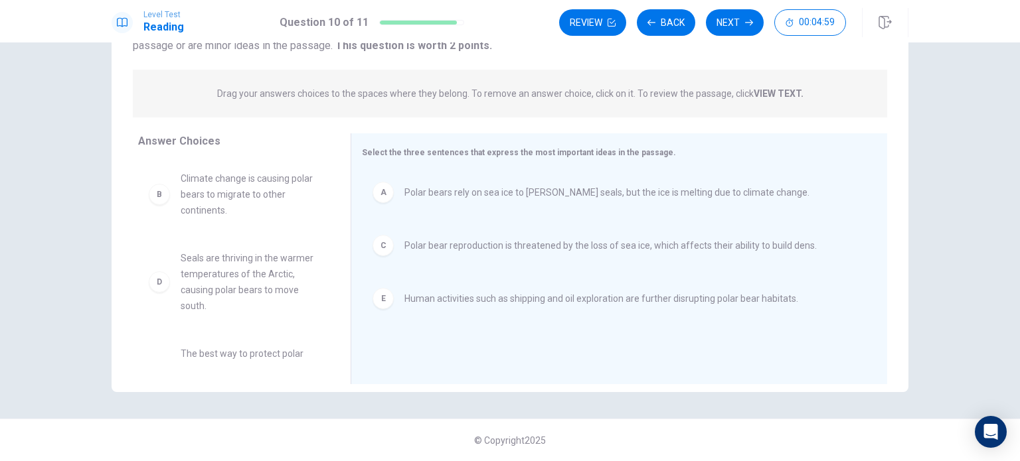
scroll to position [137, 0]
click at [724, 24] on button "Next" at bounding box center [735, 22] width 58 height 27
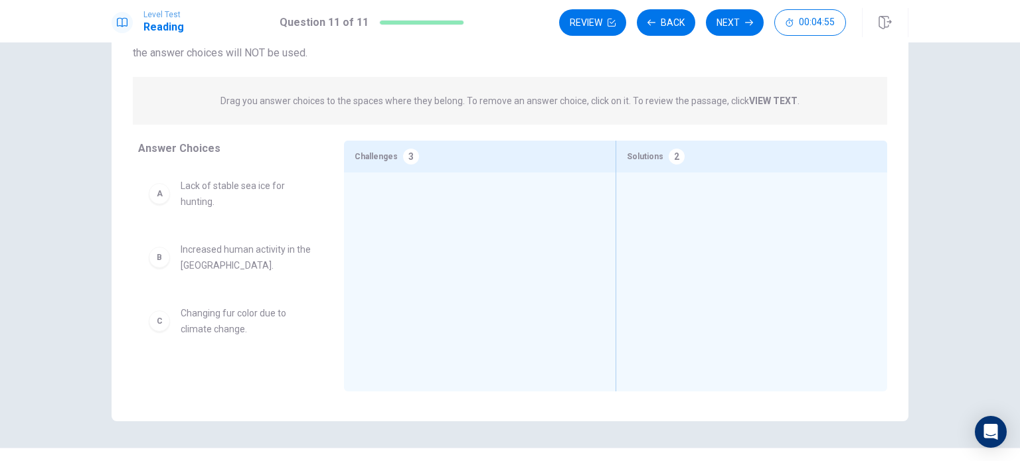
scroll to position [108, 0]
drag, startPoint x: 209, startPoint y: 199, endPoint x: 449, endPoint y: 212, distance: 240.1
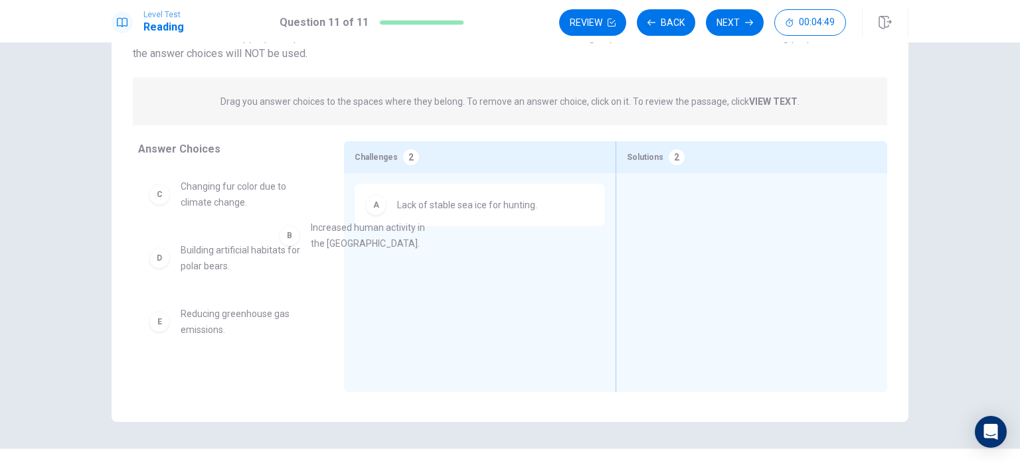
drag, startPoint x: 246, startPoint y: 203, endPoint x: 442, endPoint y: 264, distance: 205.2
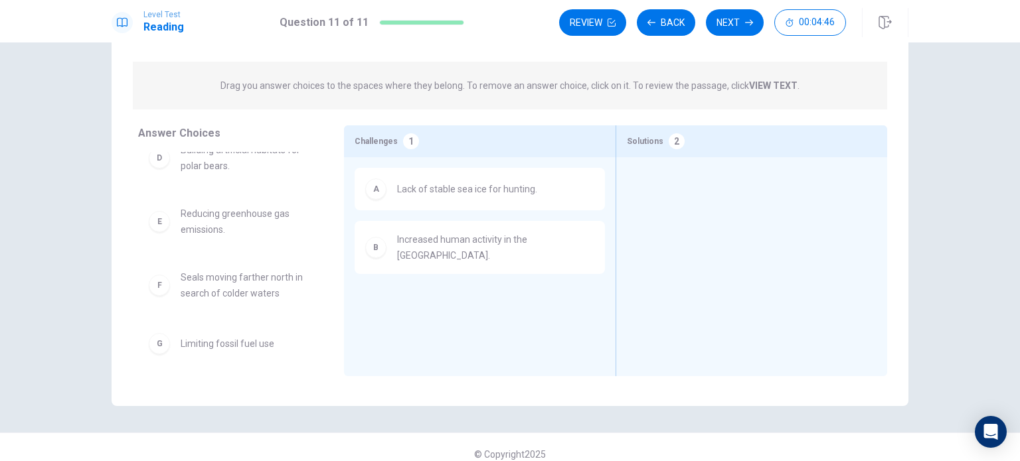
scroll to position [85, 0]
drag, startPoint x: 209, startPoint y: 226, endPoint x: 739, endPoint y: 199, distance: 530.5
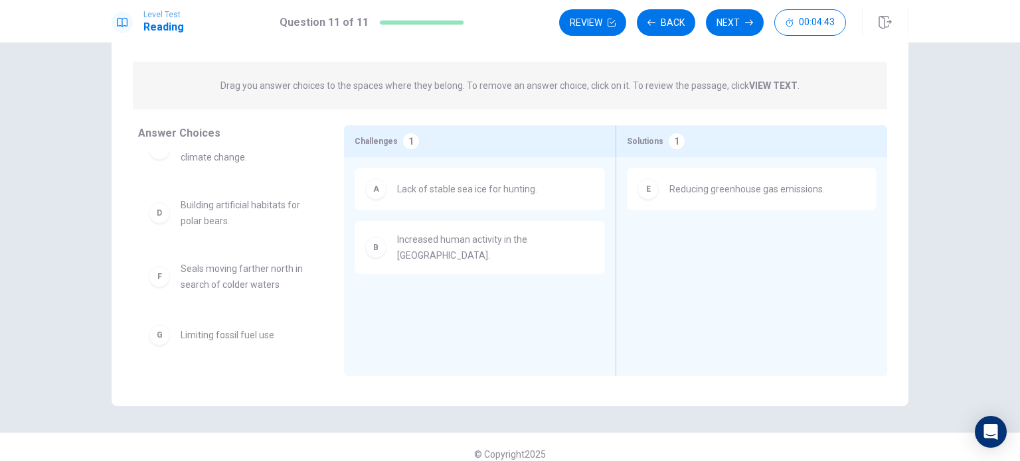
scroll to position [138, 0]
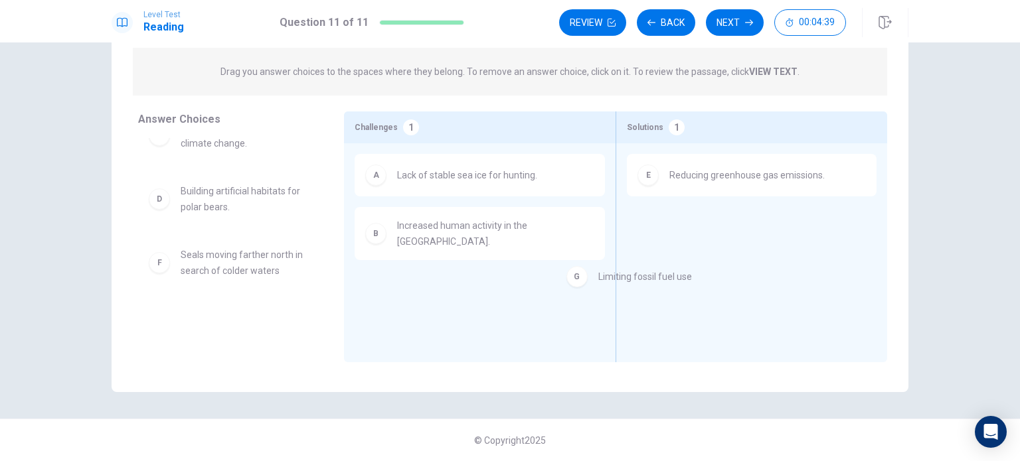
drag, startPoint x: 189, startPoint y: 326, endPoint x: 714, endPoint y: 241, distance: 532.7
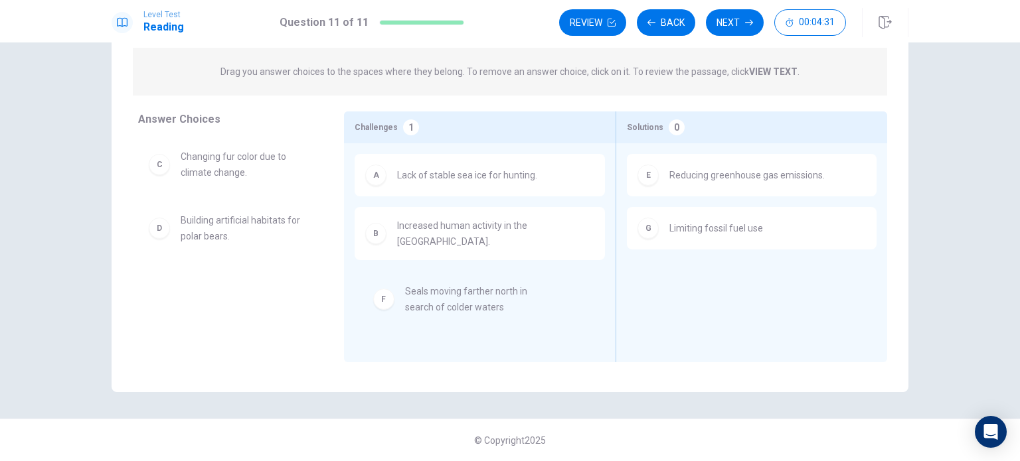
drag, startPoint x: 213, startPoint y: 301, endPoint x: 447, endPoint y: 307, distance: 233.8
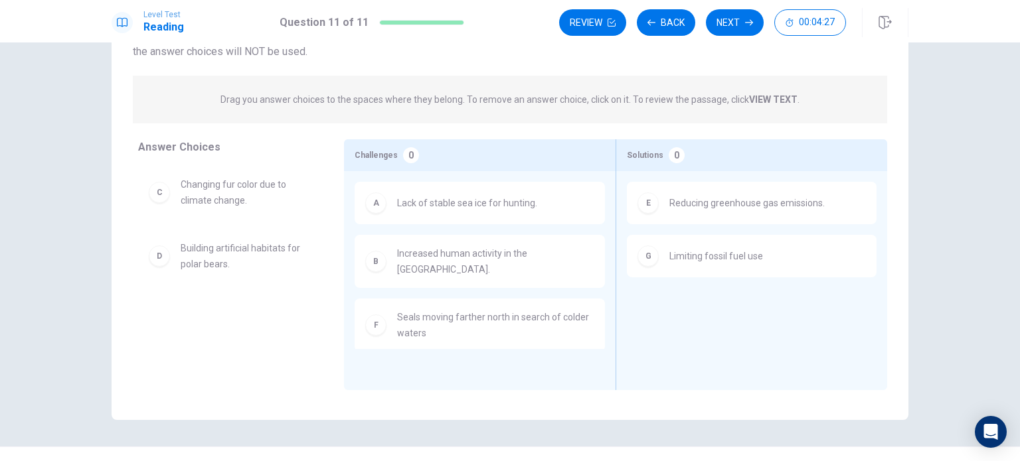
scroll to position [109, 0]
click at [677, 21] on button "Back" at bounding box center [666, 22] width 58 height 27
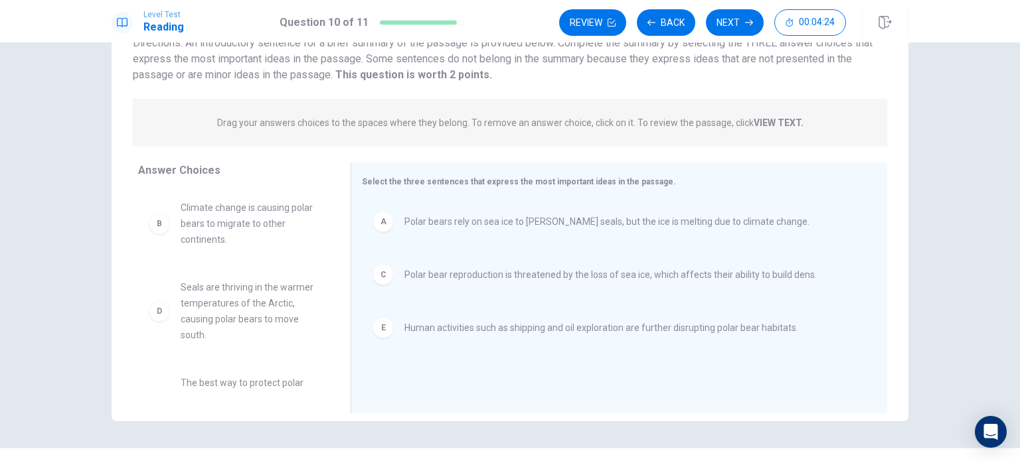
scroll to position [72, 0]
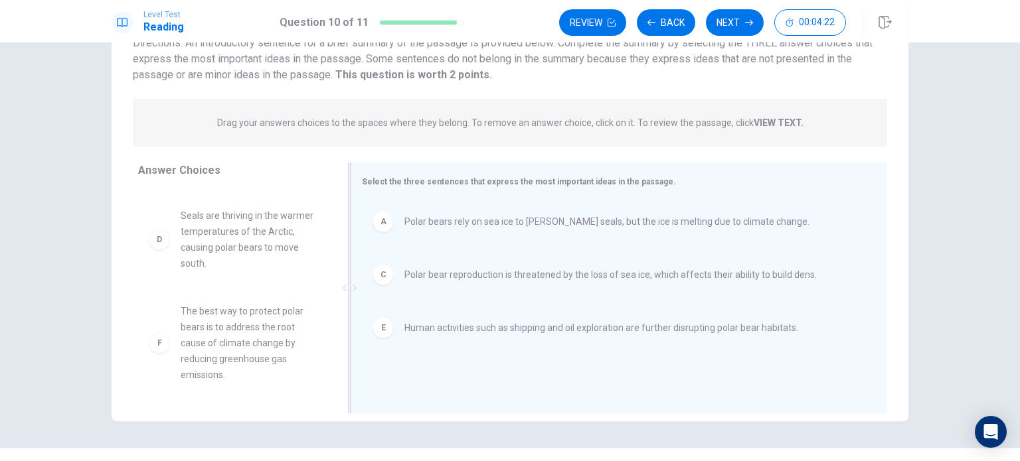
click at [440, 338] on div "E Human activities such as shipping and oil exploration are further disrupting …" at bounding box center [614, 328] width 504 height 42
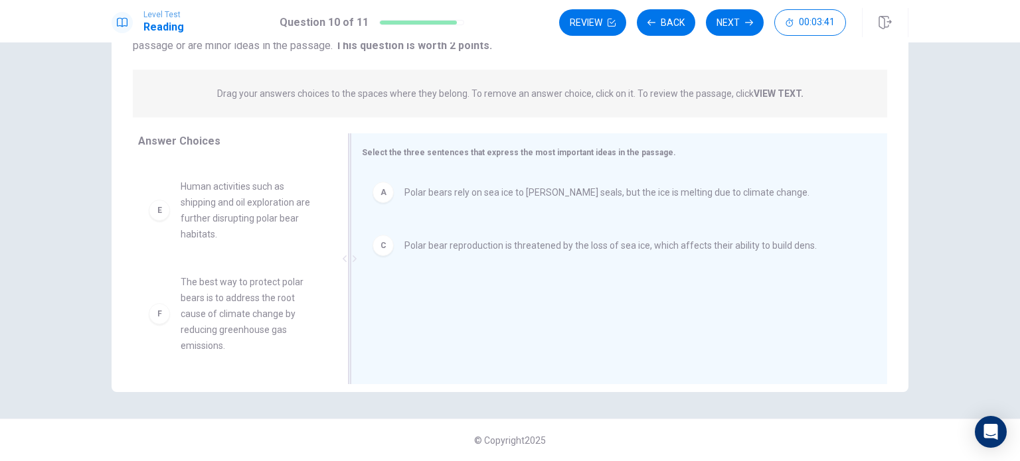
scroll to position [0, 0]
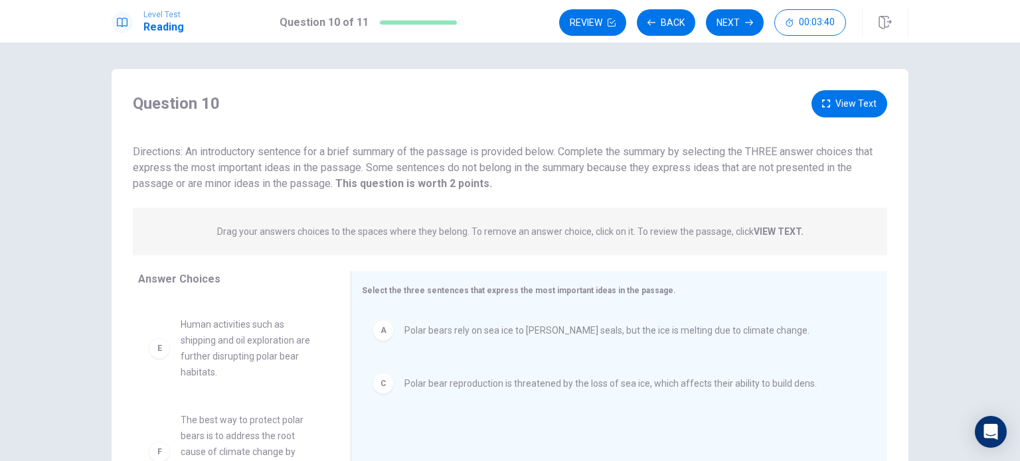
click at [865, 99] on button "View Text" at bounding box center [849, 103] width 76 height 27
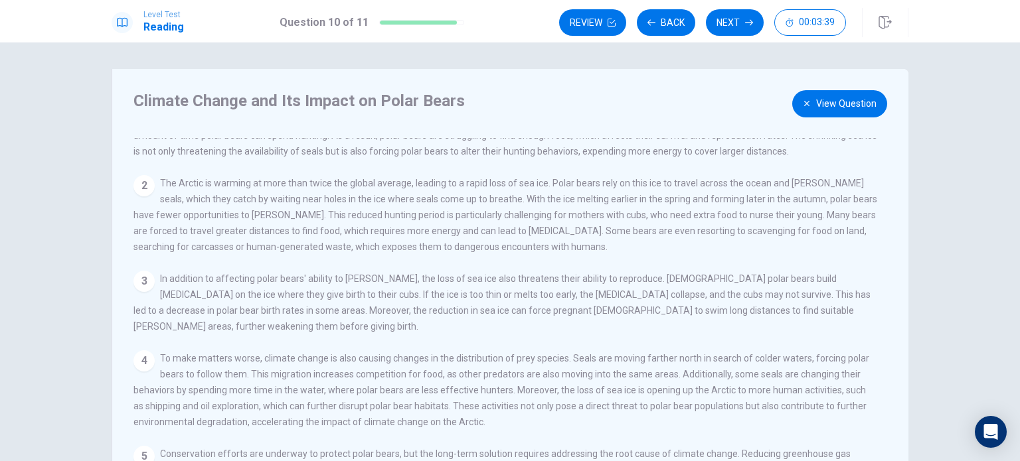
scroll to position [43, 0]
click at [815, 100] on button "View Question" at bounding box center [839, 103] width 95 height 27
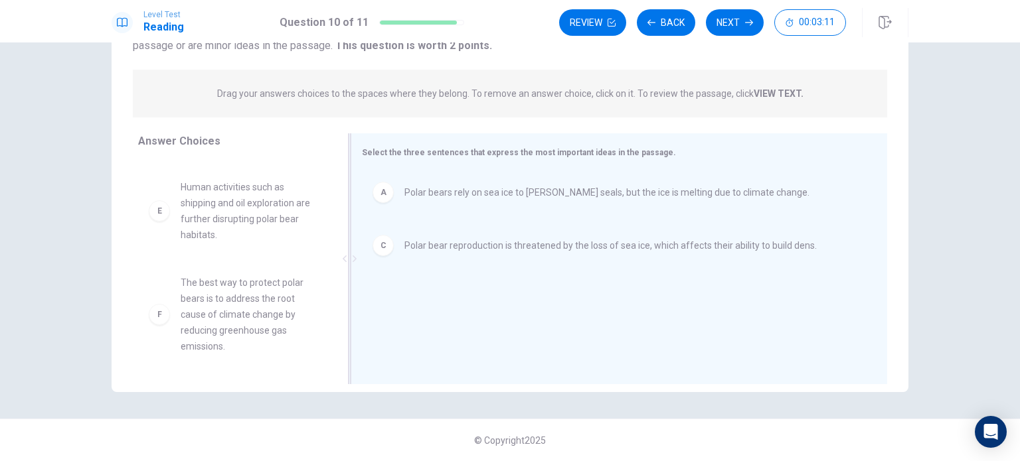
scroll to position [0, 0]
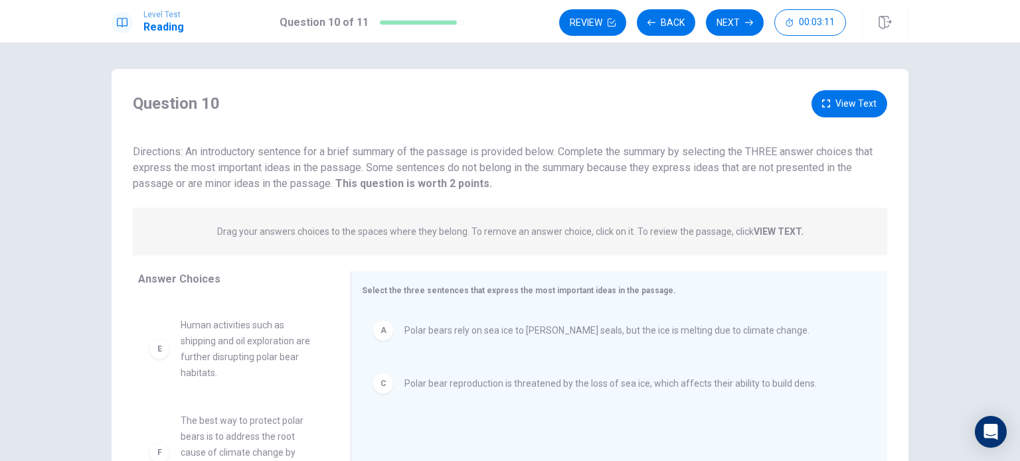
click at [832, 107] on button "View Text" at bounding box center [849, 103] width 76 height 27
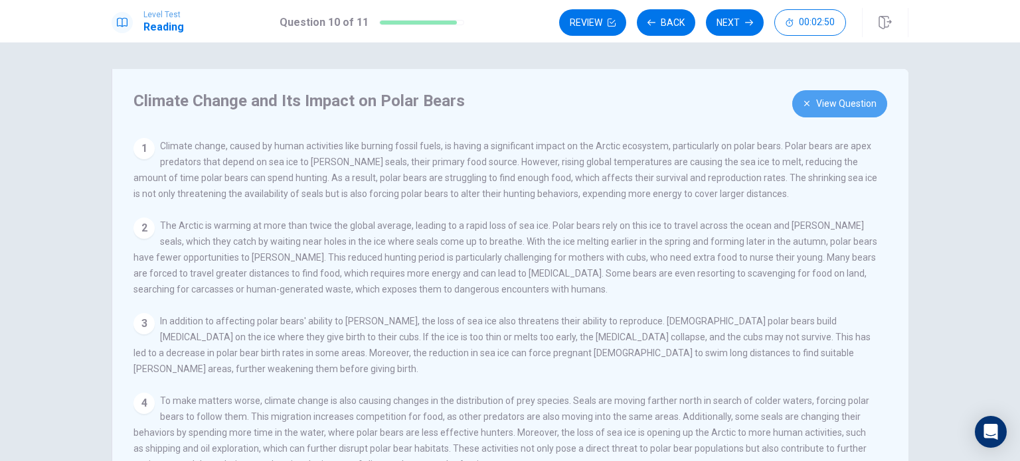
click at [811, 100] on button "View Question" at bounding box center [839, 103] width 95 height 27
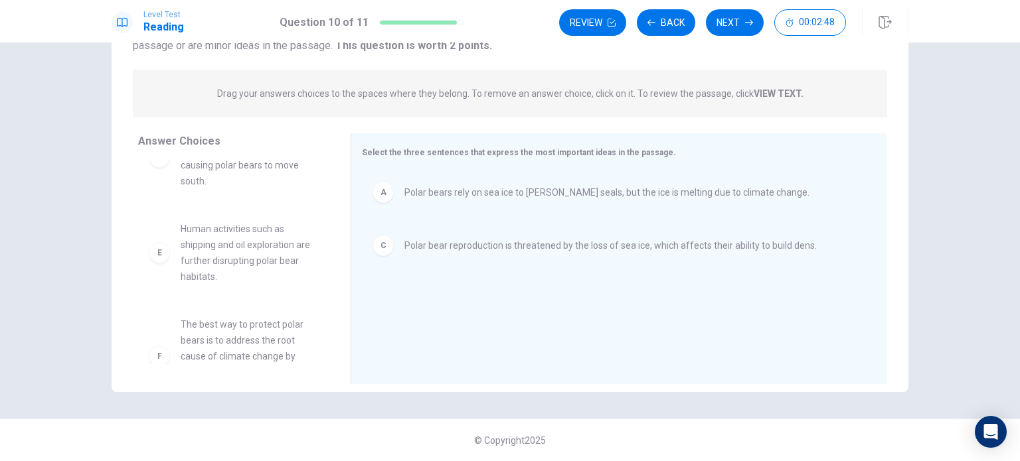
scroll to position [125, 0]
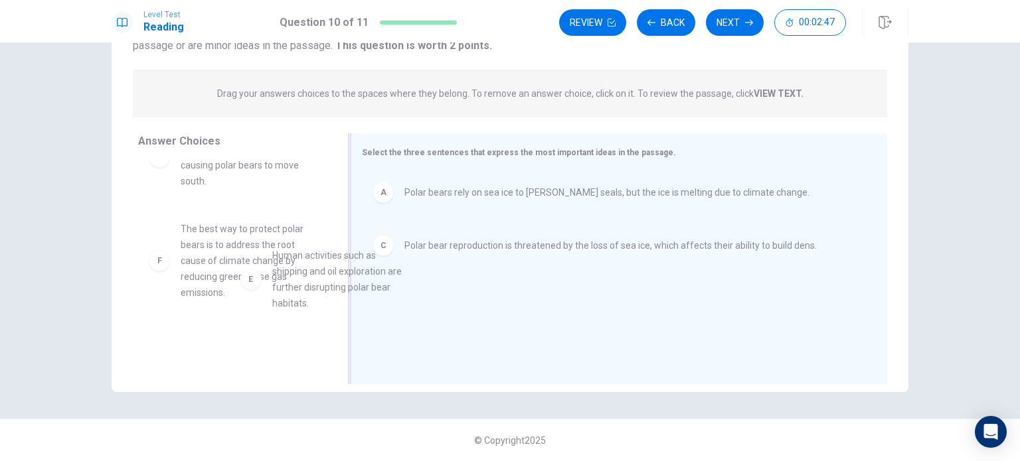
drag, startPoint x: 204, startPoint y: 267, endPoint x: 430, endPoint y: 305, distance: 228.2
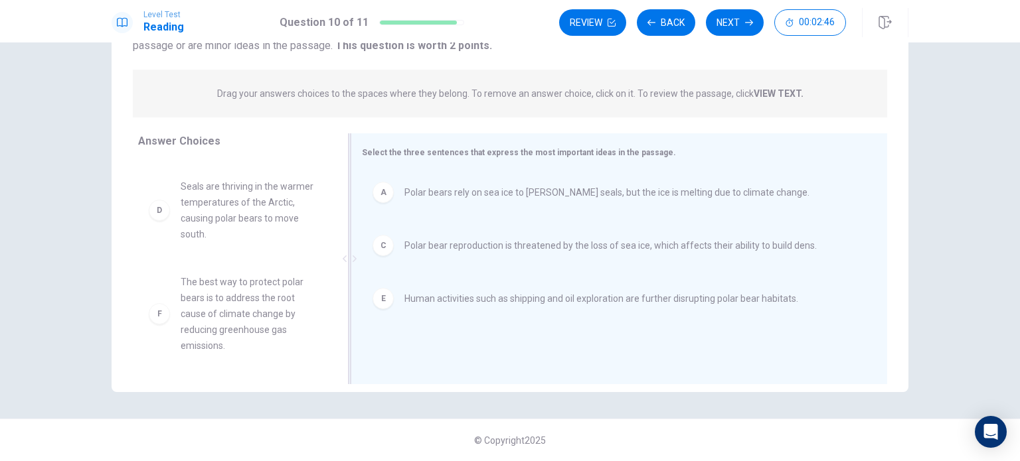
scroll to position [72, 0]
click at [751, 19] on icon "button" at bounding box center [749, 23] width 8 height 8
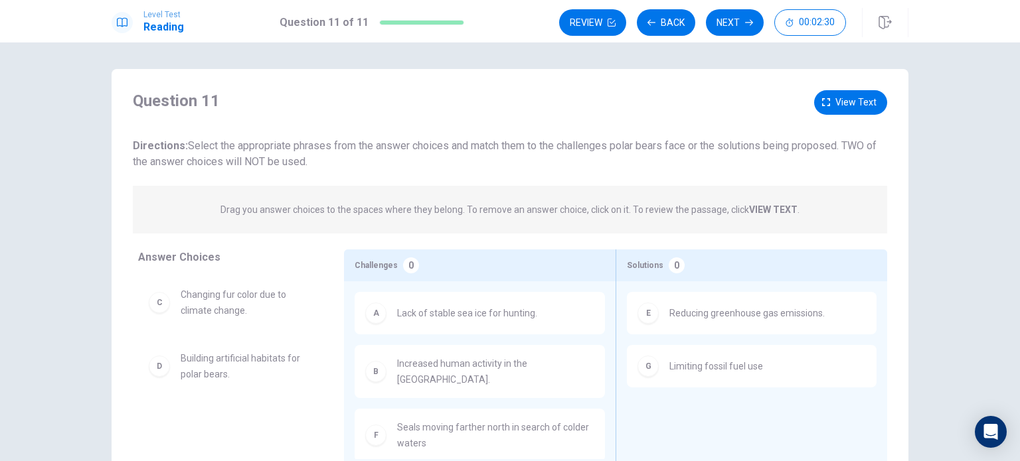
scroll to position [1, 0]
click at [852, 104] on span "View text" at bounding box center [855, 101] width 41 height 17
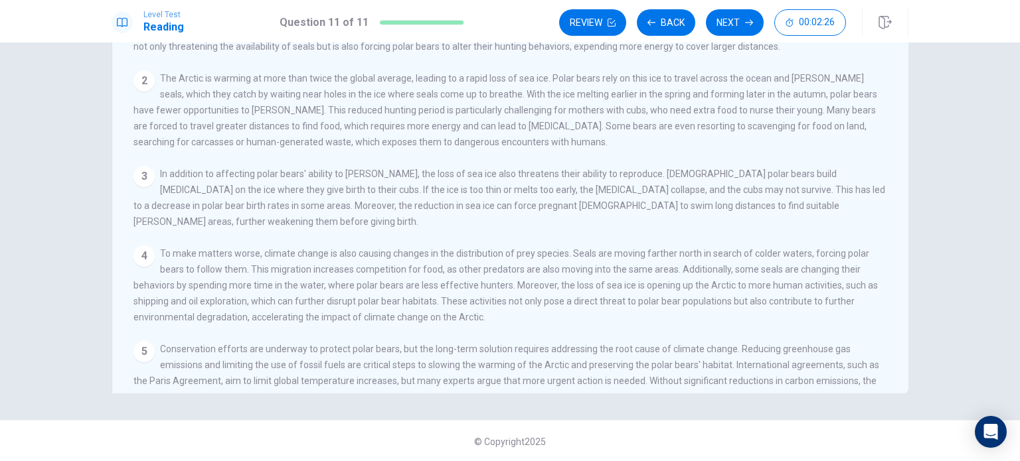
scroll to position [0, 0]
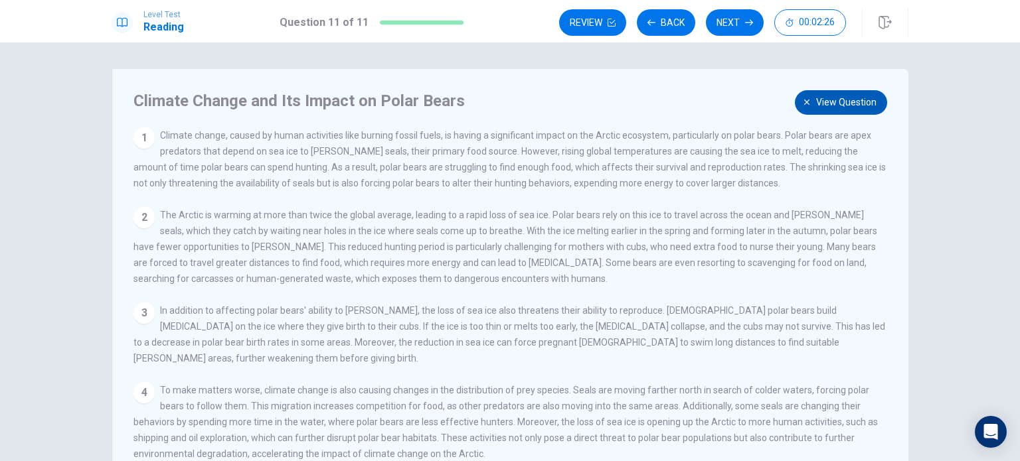
click at [823, 97] on span "View question" at bounding box center [846, 102] width 60 height 17
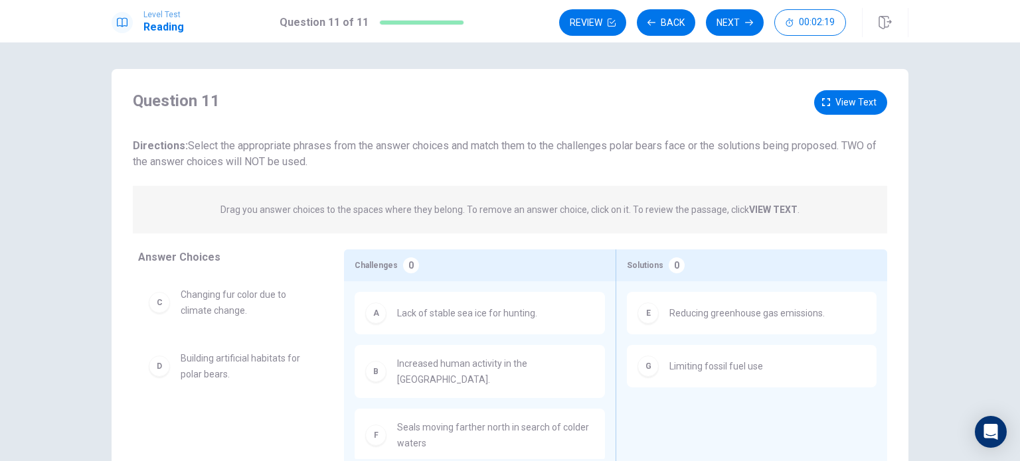
click at [691, 122] on div "Question 11 View text Directions: Select the appropriate phrases from the answe…" at bounding box center [510, 130] width 754 height 80
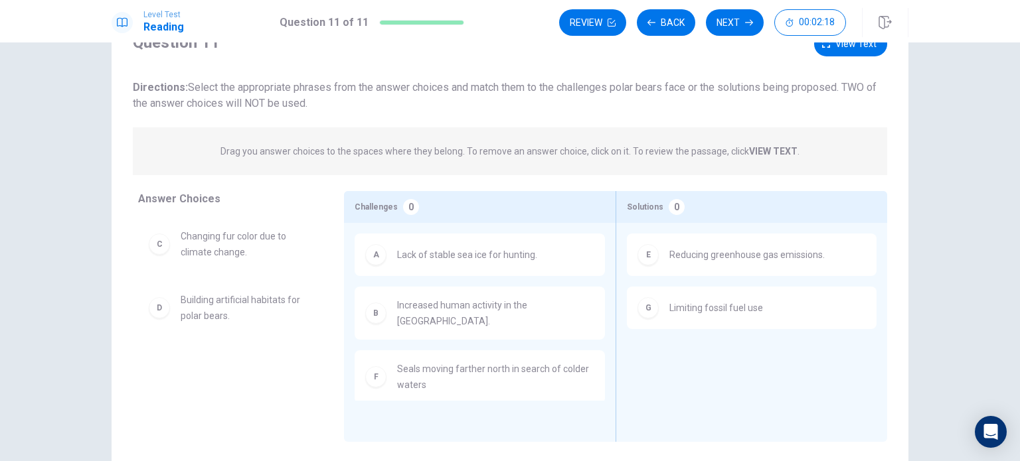
scroll to position [61, 0]
click at [749, 19] on icon "button" at bounding box center [749, 23] width 8 height 8
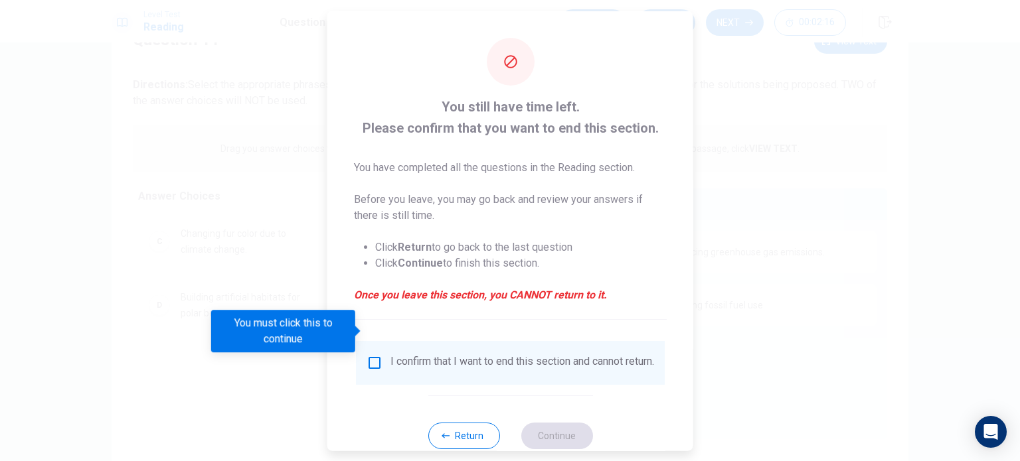
scroll to position [33, 0]
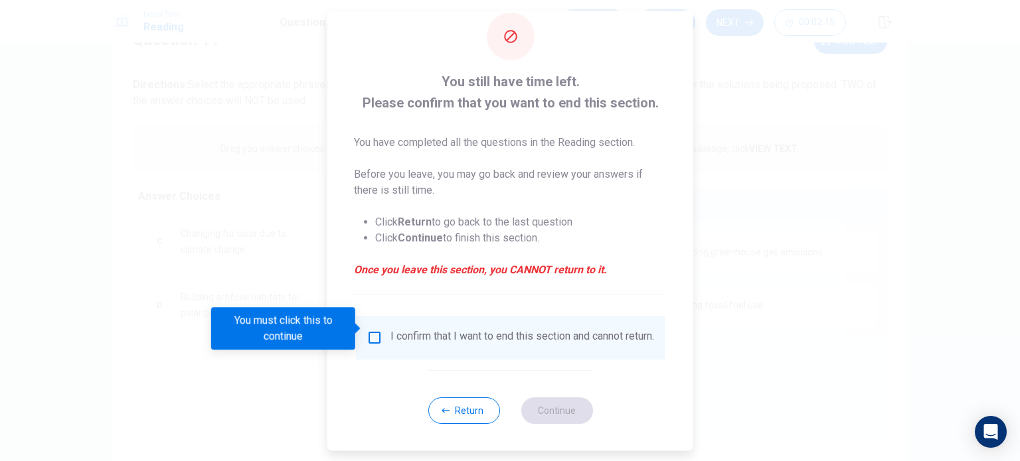
click at [369, 330] on input "You must click this to continue" at bounding box center [374, 338] width 16 height 16
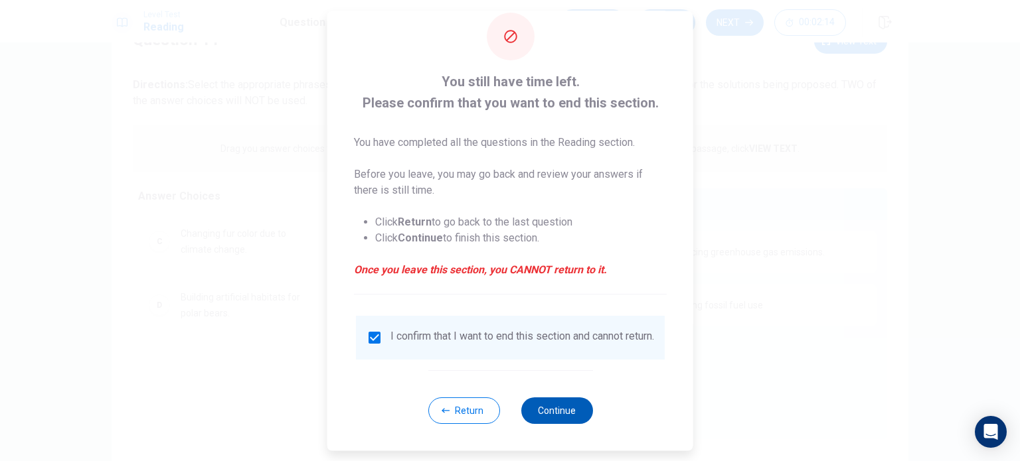
click at [532, 404] on button "Continue" at bounding box center [557, 411] width 72 height 27
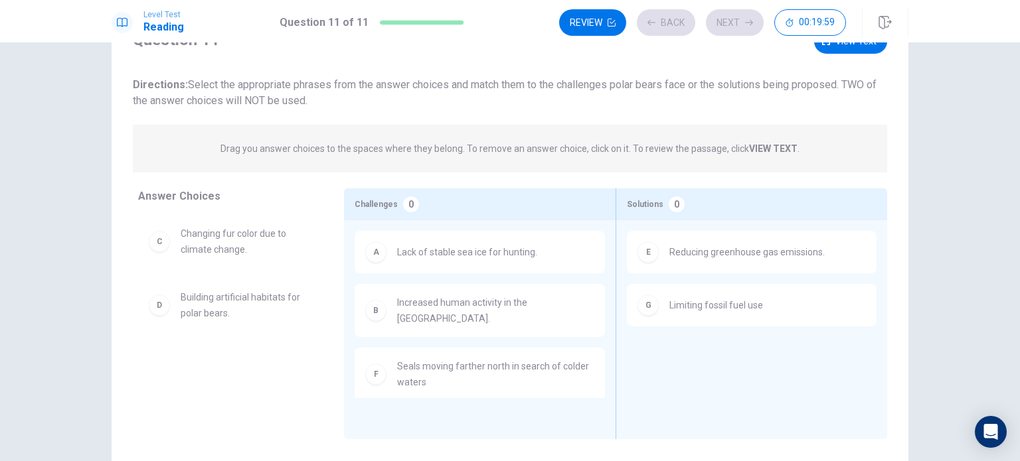
scroll to position [21, 0]
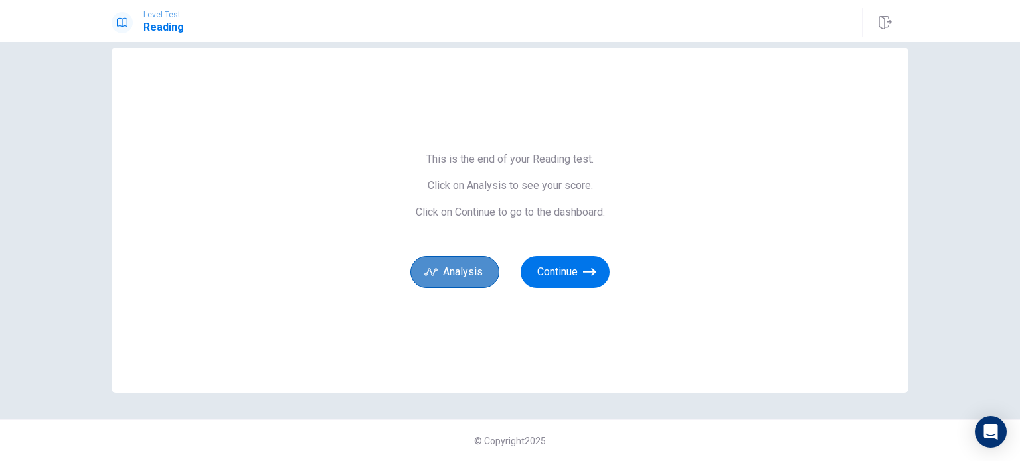
click at [457, 267] on button "Analysis" at bounding box center [454, 272] width 89 height 32
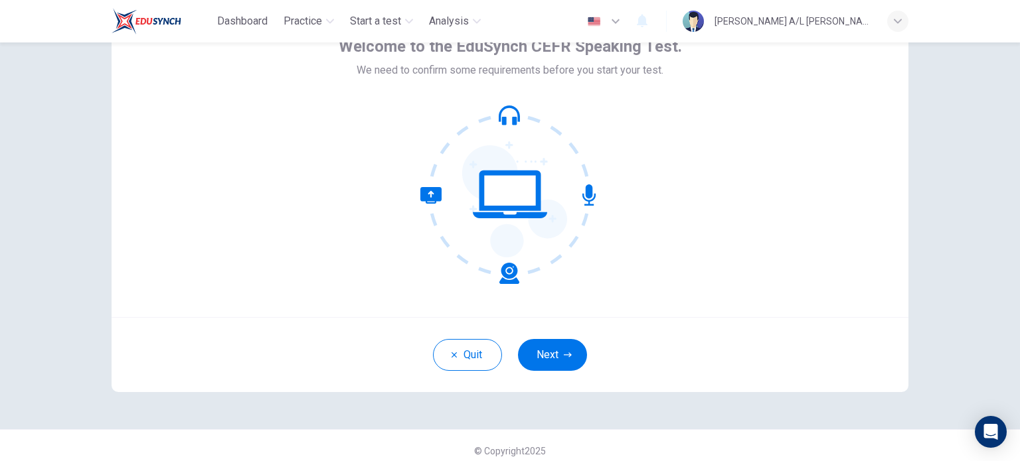
scroll to position [80, 0]
click at [542, 350] on button "Next" at bounding box center [552, 357] width 69 height 32
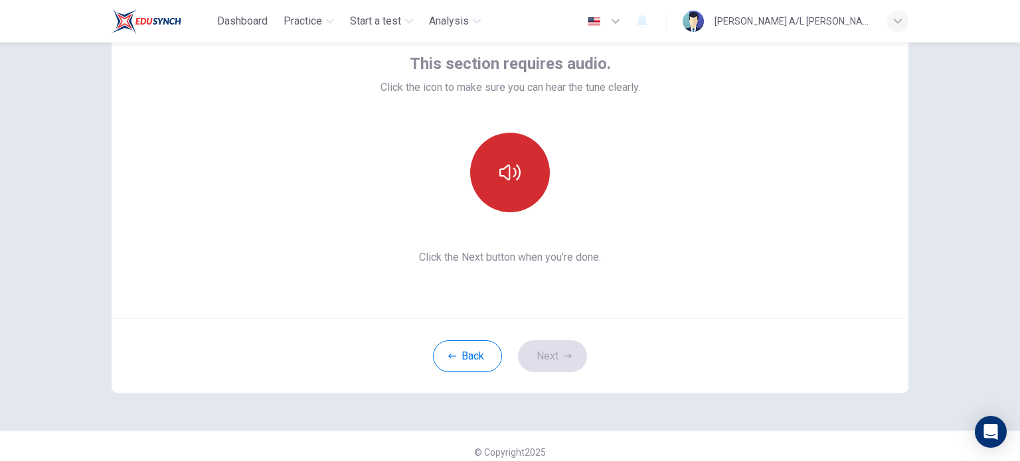
click at [500, 185] on button "button" at bounding box center [510, 173] width 80 height 80
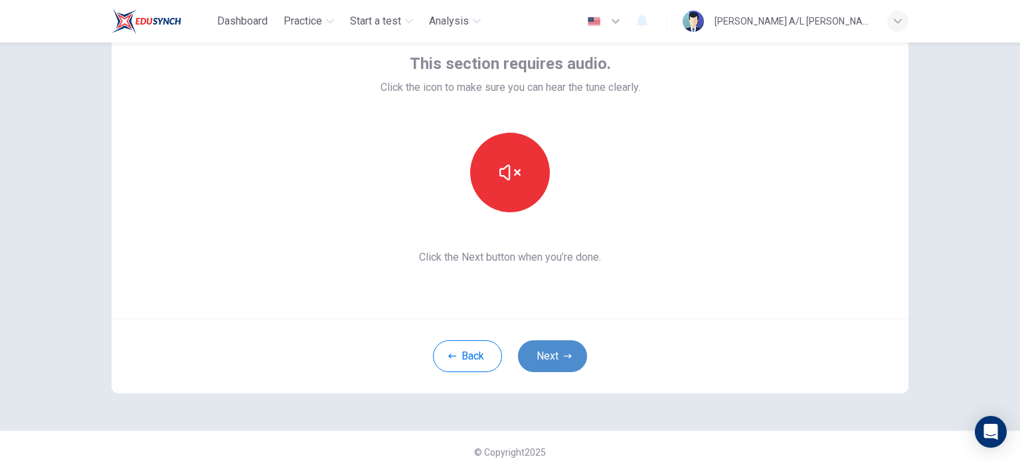
click at [555, 350] on button "Next" at bounding box center [552, 357] width 69 height 32
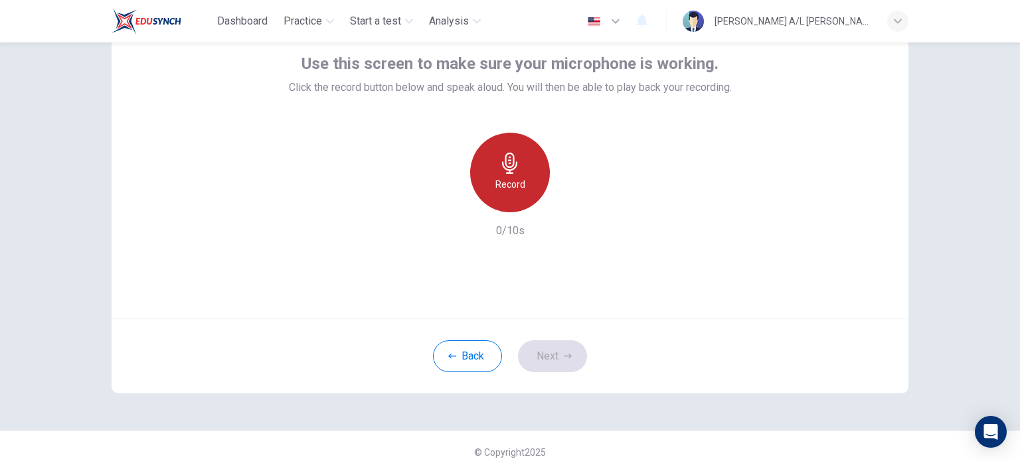
click at [497, 175] on div "Record" at bounding box center [510, 173] width 80 height 80
click at [497, 175] on div "Stop" at bounding box center [510, 173] width 80 height 80
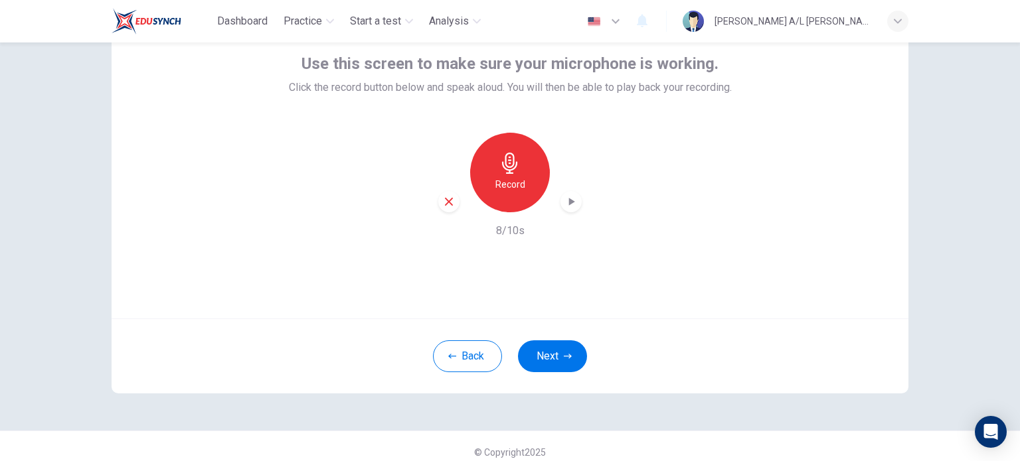
click at [570, 201] on icon "button" at bounding box center [572, 202] width 6 height 8
click at [445, 202] on icon "button" at bounding box center [449, 202] width 12 height 12
click at [517, 159] on icon "button" at bounding box center [509, 163] width 21 height 21
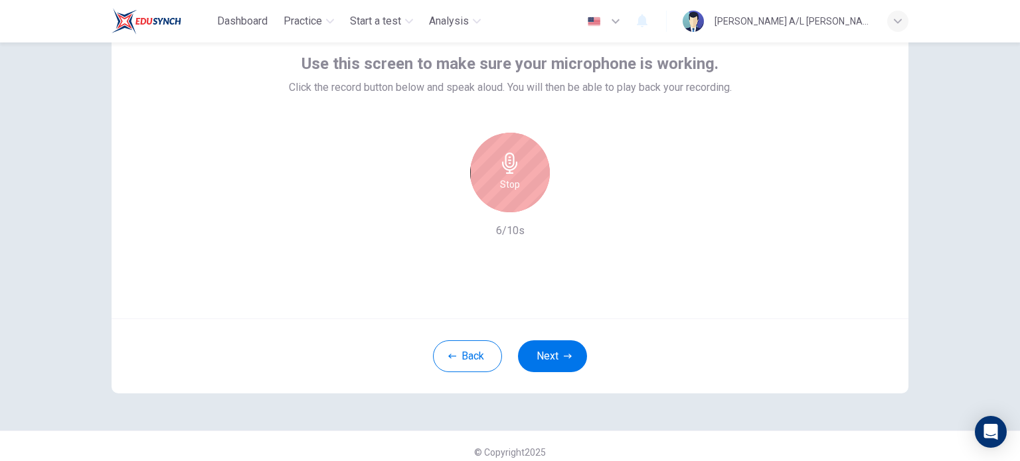
drag, startPoint x: 516, startPoint y: 159, endPoint x: 483, endPoint y: 179, distance: 38.7
click at [483, 179] on div "Stop" at bounding box center [510, 173] width 80 height 80
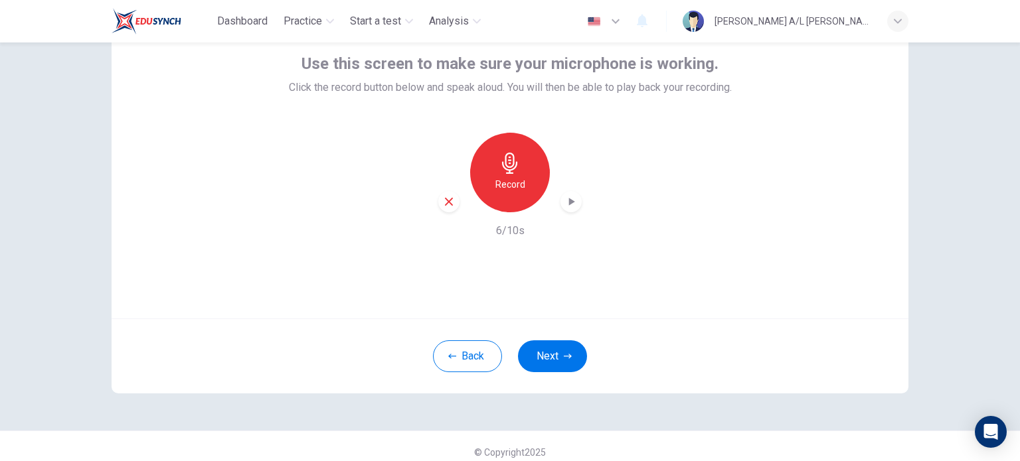
click at [573, 199] on icon "button" at bounding box center [570, 201] width 13 height 13
click at [549, 342] on button "Next" at bounding box center [552, 357] width 69 height 32
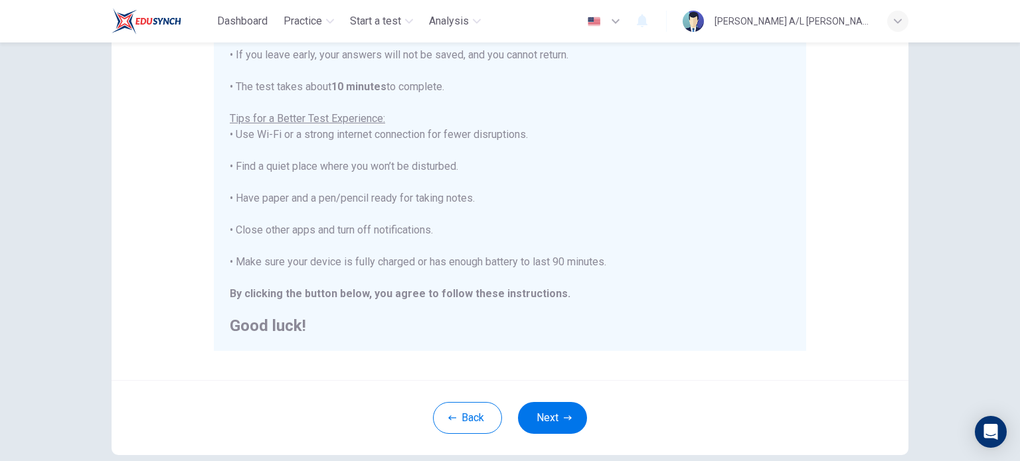
scroll to position [276, 0]
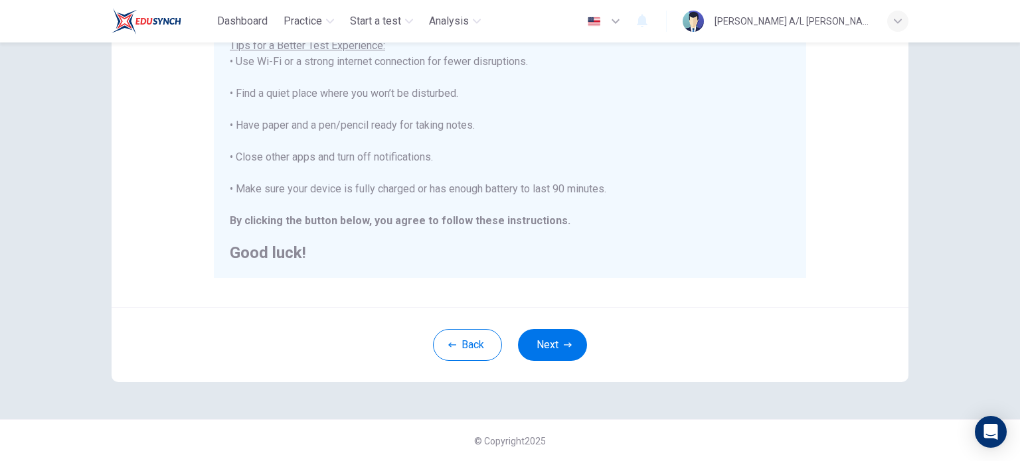
click at [562, 374] on div "Back Next" at bounding box center [510, 344] width 797 height 75
click at [558, 350] on button "Next" at bounding box center [552, 345] width 69 height 32
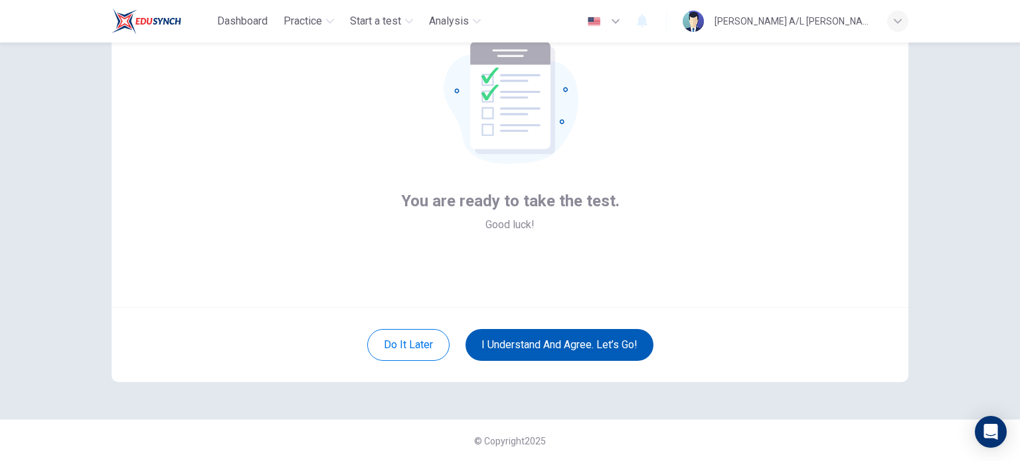
click at [539, 338] on button "I understand and agree. Let’s go!" at bounding box center [559, 345] width 188 height 32
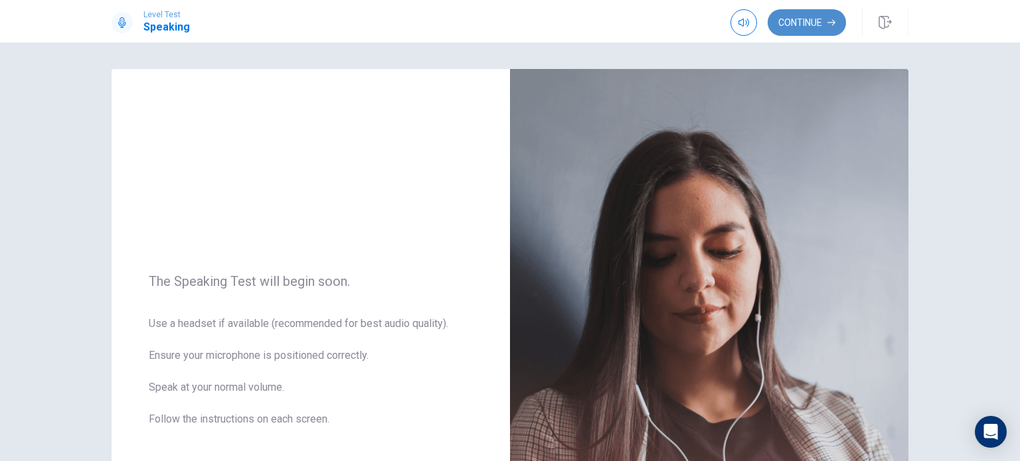
click at [812, 19] on button "Continue" at bounding box center [807, 22] width 78 height 27
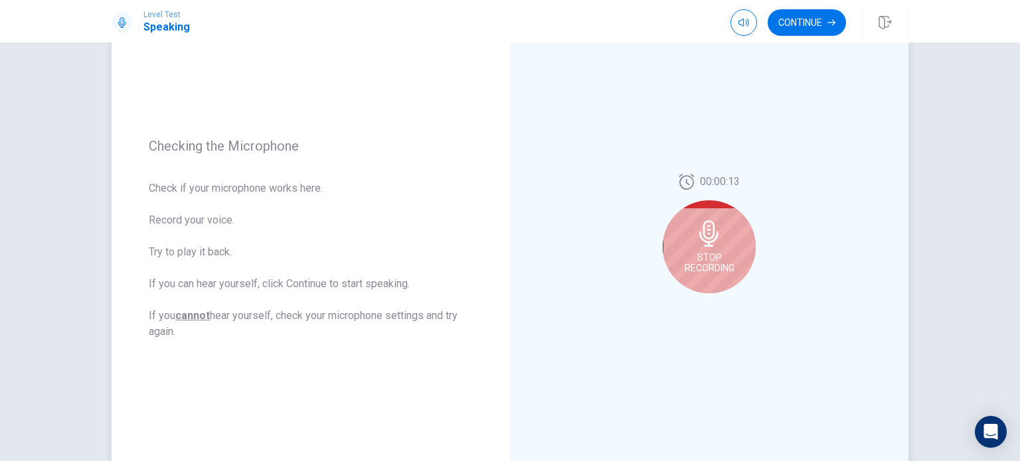
scroll to position [120, 0]
click at [710, 272] on span "Stop Recording" at bounding box center [710, 262] width 50 height 21
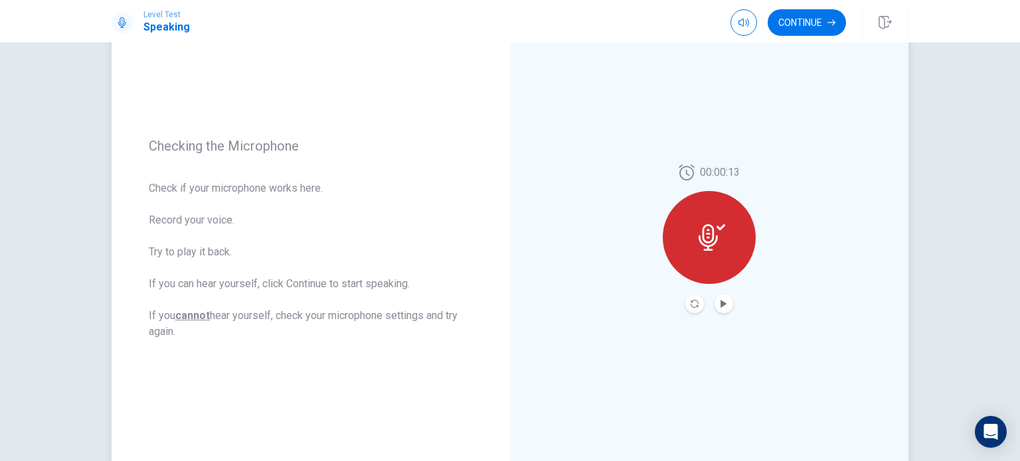
click at [710, 272] on div at bounding box center [709, 237] width 93 height 93
click at [690, 305] on icon "Record Again" at bounding box center [694, 304] width 8 height 8
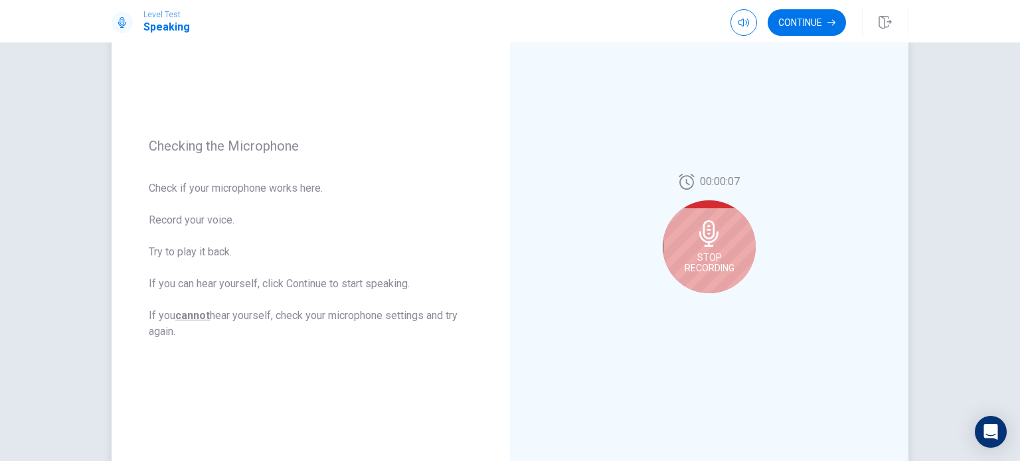
click at [732, 252] on div "Stop Recording" at bounding box center [709, 247] width 93 height 93
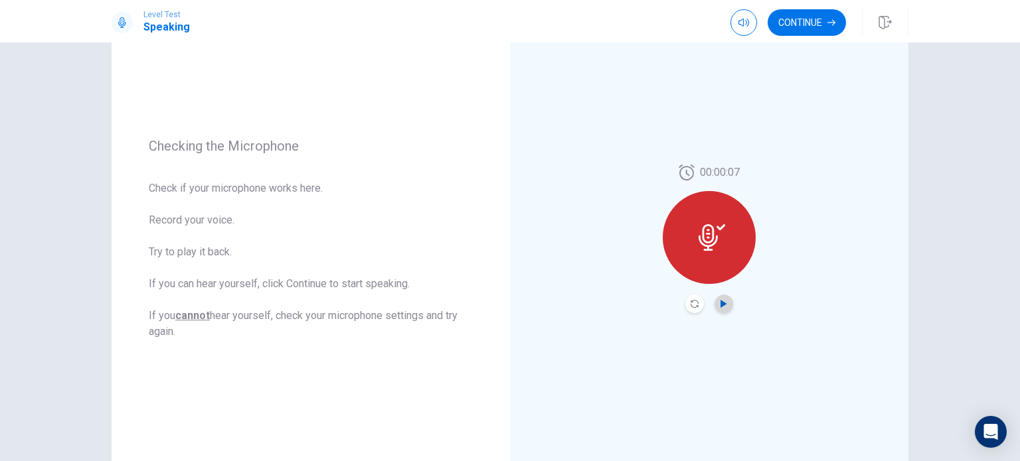
click at [720, 301] on icon "Play Audio" at bounding box center [723, 304] width 6 height 8
click at [793, 16] on button "Continue" at bounding box center [807, 22] width 78 height 27
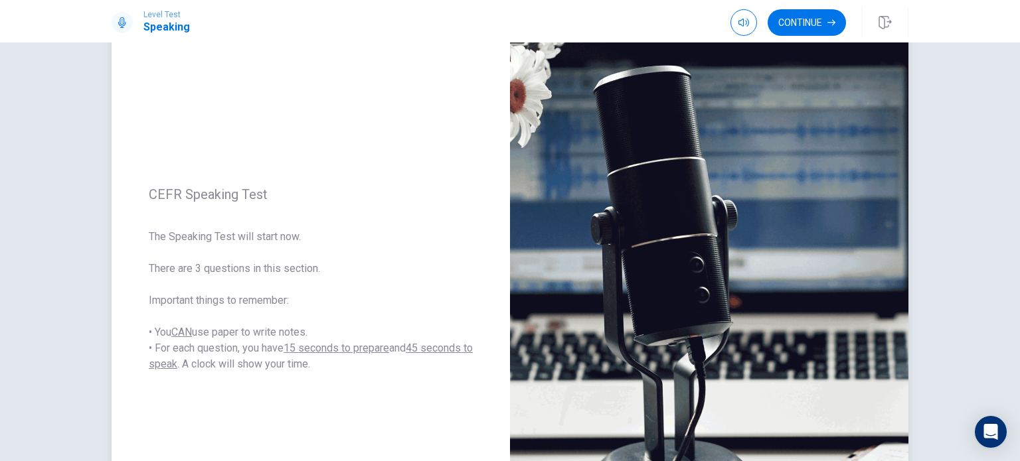
scroll to position [78, 0]
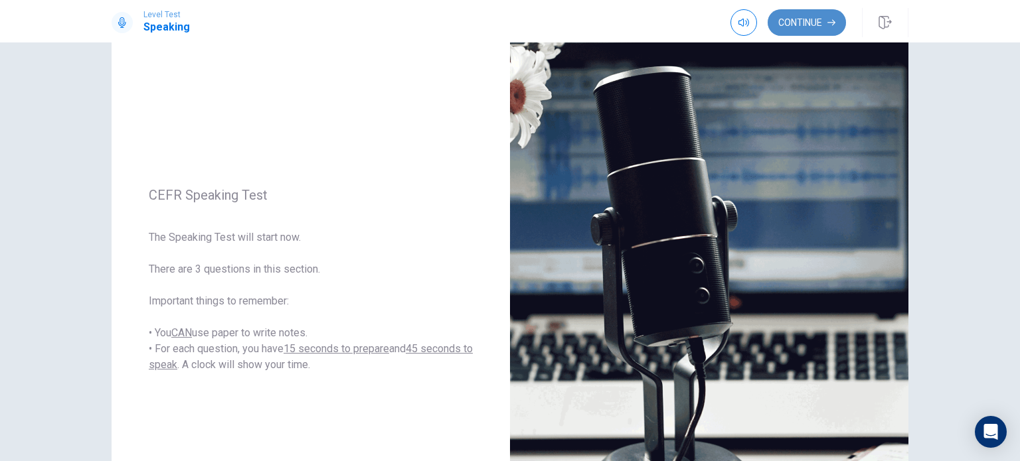
click at [778, 21] on button "Continue" at bounding box center [807, 22] width 78 height 27
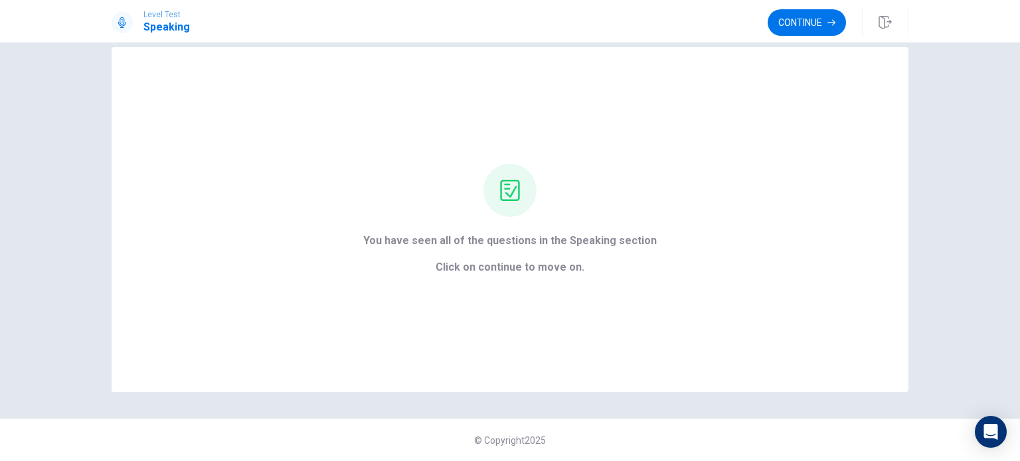
scroll to position [21, 0]
click at [813, 20] on button "Continue" at bounding box center [807, 22] width 78 height 27
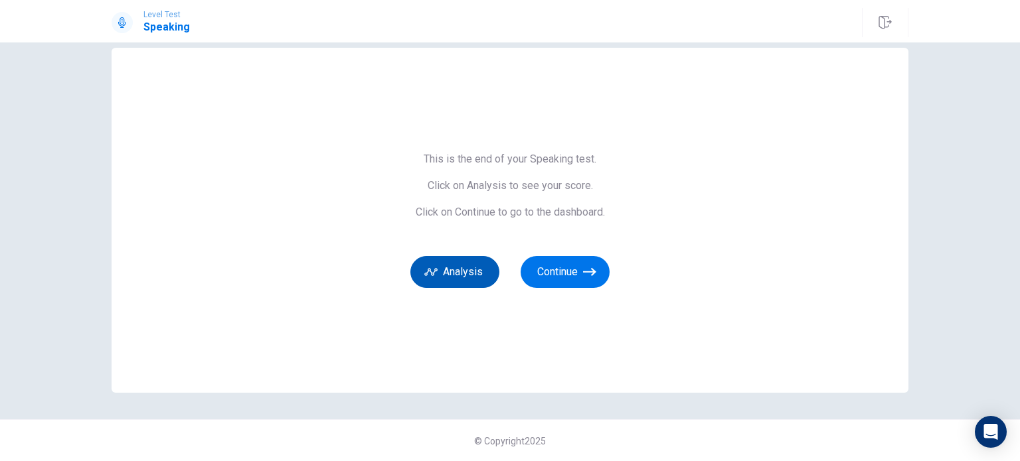
click at [472, 270] on button "Analysis" at bounding box center [454, 272] width 89 height 32
